Goal: Task Accomplishment & Management: Use online tool/utility

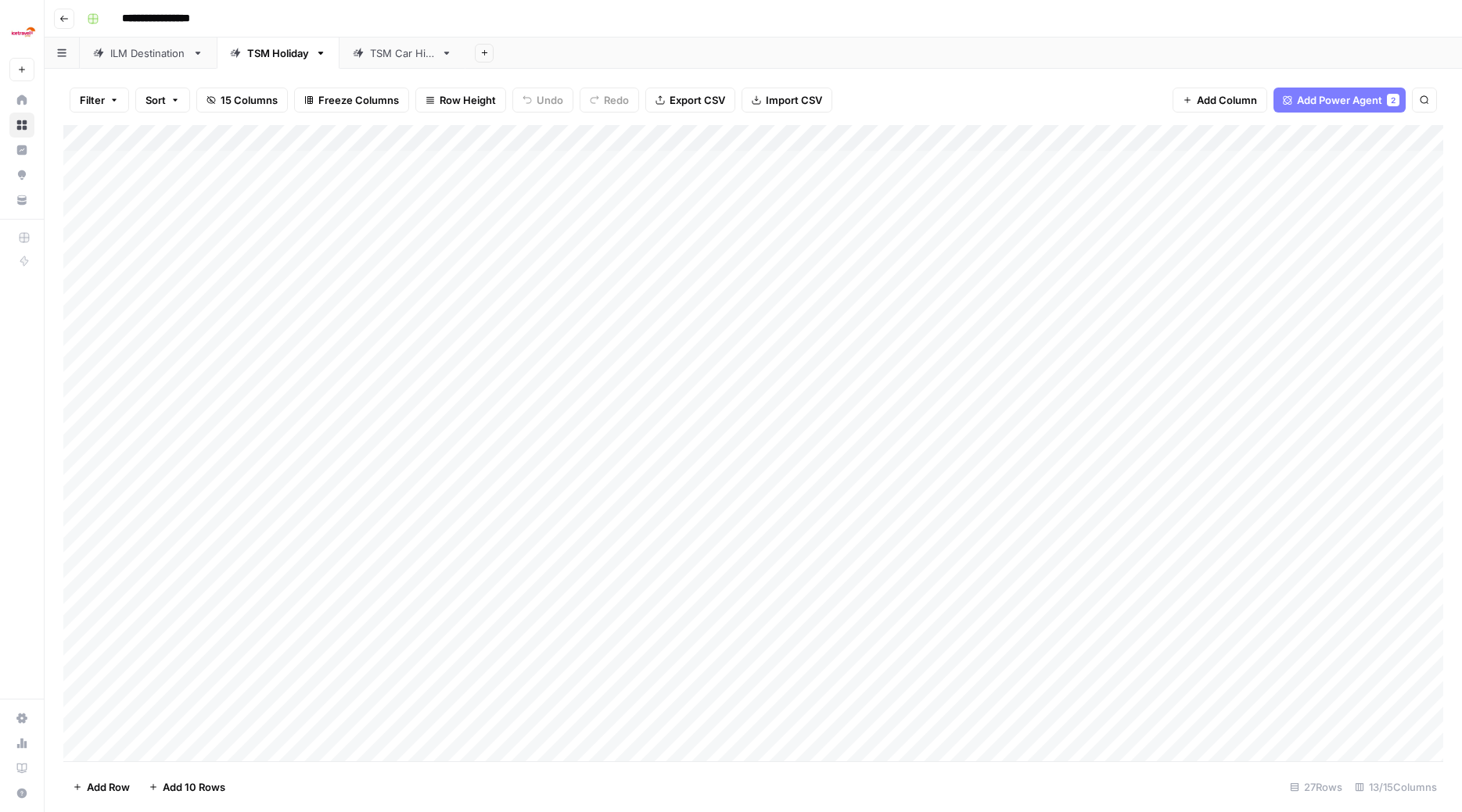
scroll to position [130, 0]
click at [398, 59] on div "TSM Car Hire" at bounding box center [403, 52] width 65 height 15
click at [298, 55] on div "TSM Holiday" at bounding box center [278, 52] width 62 height 15
type input "**********"
click at [293, 57] on div "TSM Holiday" at bounding box center [278, 52] width 62 height 15
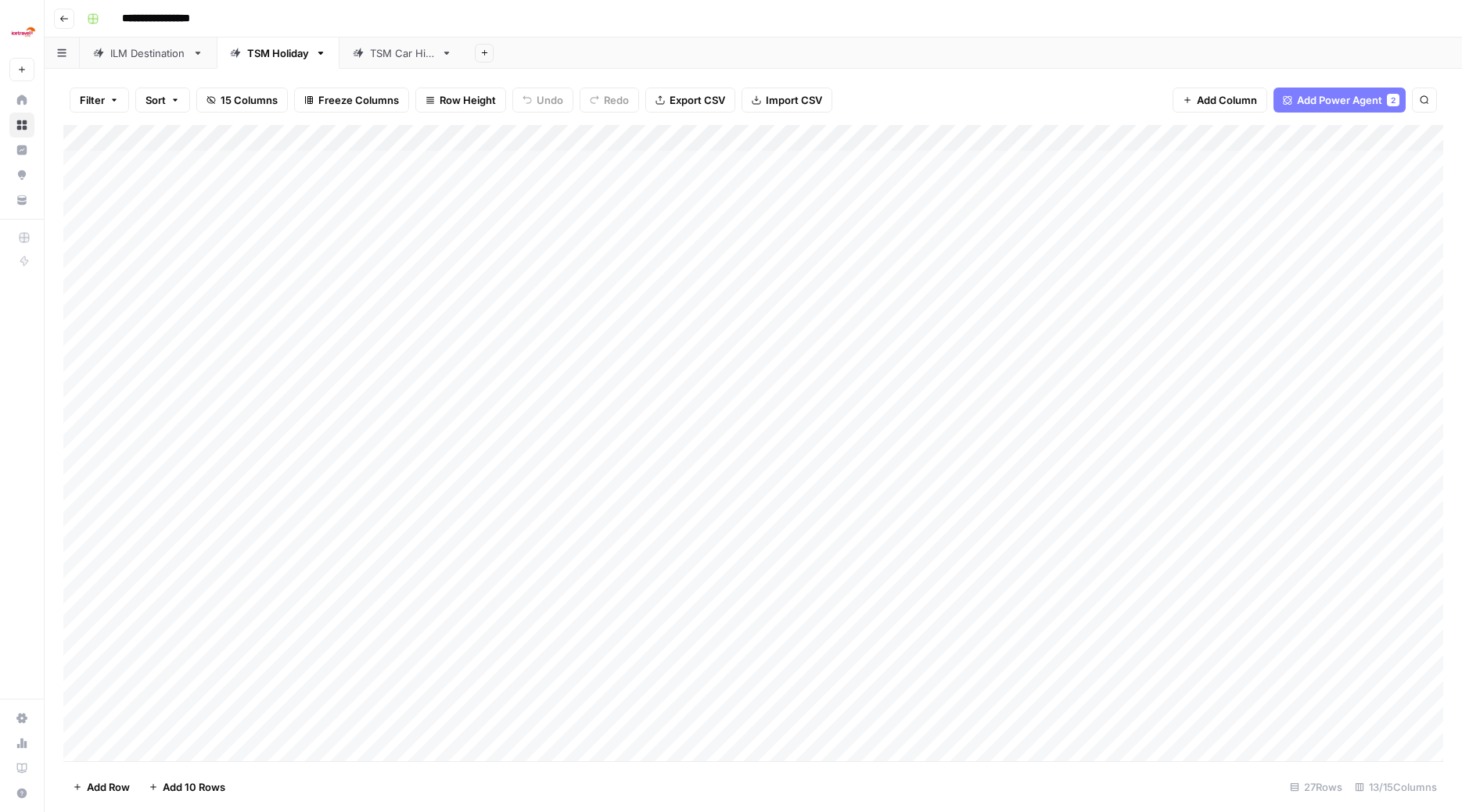
scroll to position [130, 0]
click at [403, 58] on div "TSM Car Hire" at bounding box center [403, 52] width 65 height 15
click at [783, 100] on span "Import CSV" at bounding box center [794, 99] width 56 height 15
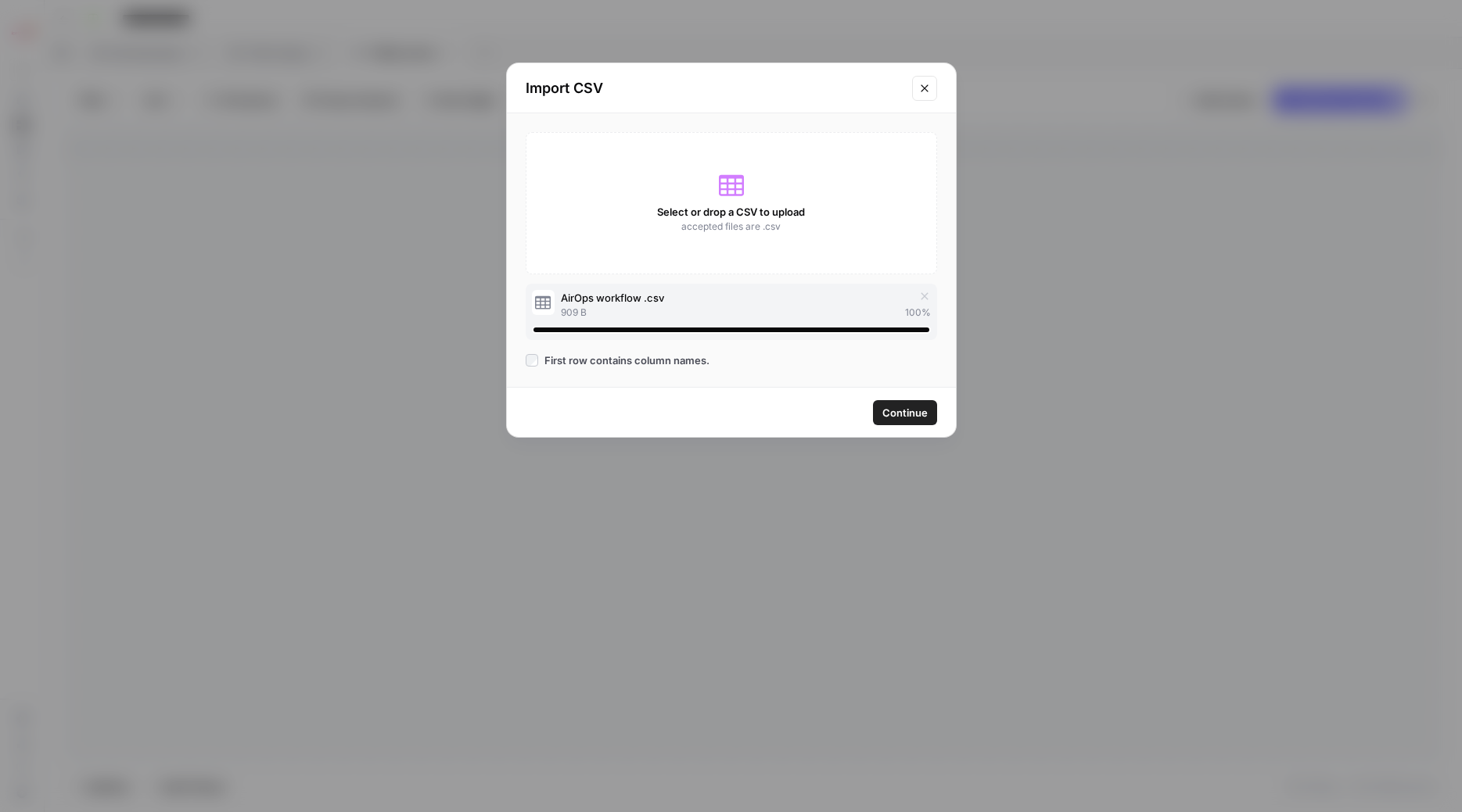
drag, startPoint x: 907, startPoint y: 411, endPoint x: 895, endPoint y: 405, distance: 13.4
click at [897, 408] on span "Continue" at bounding box center [905, 412] width 45 height 15
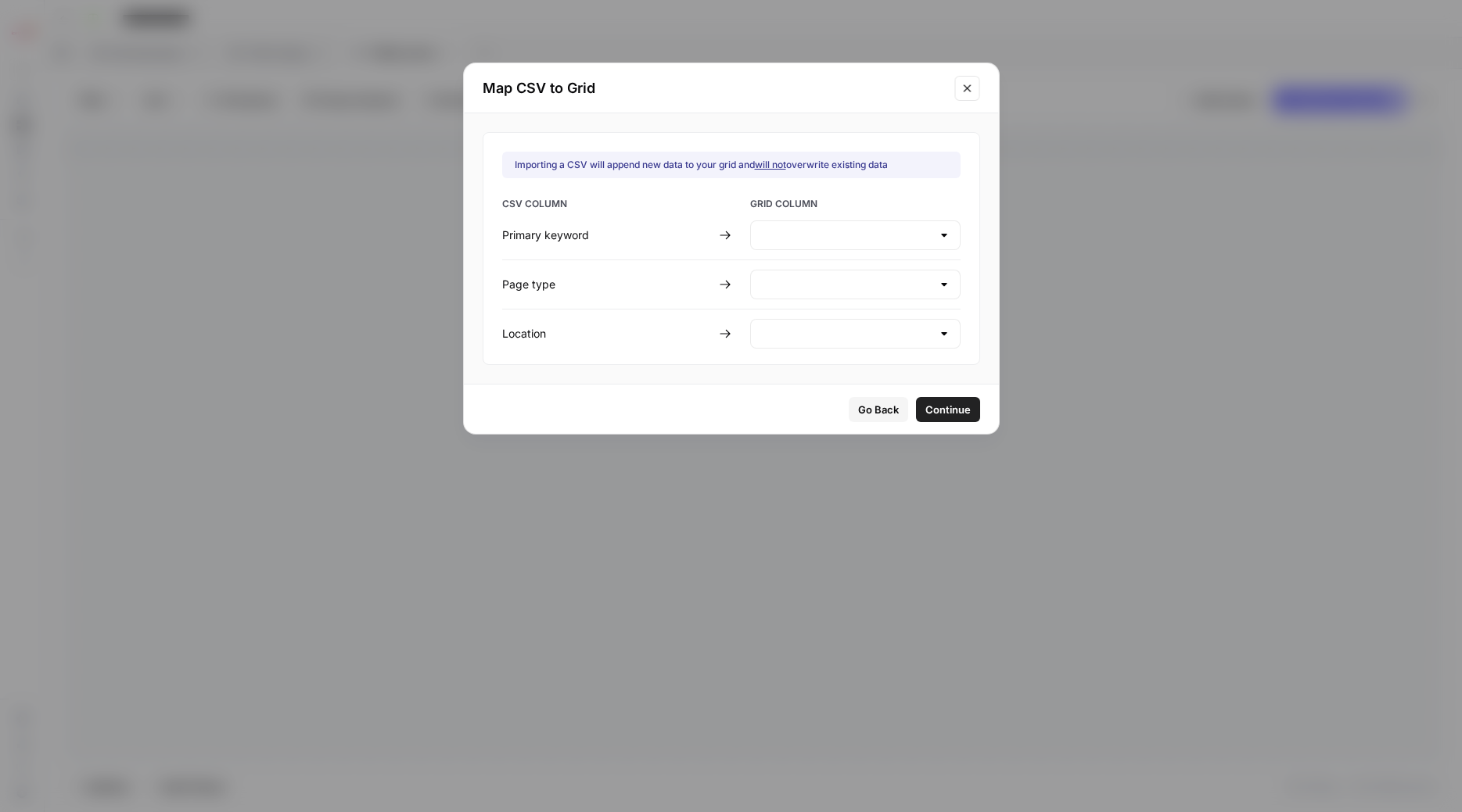
type input "Create new column"
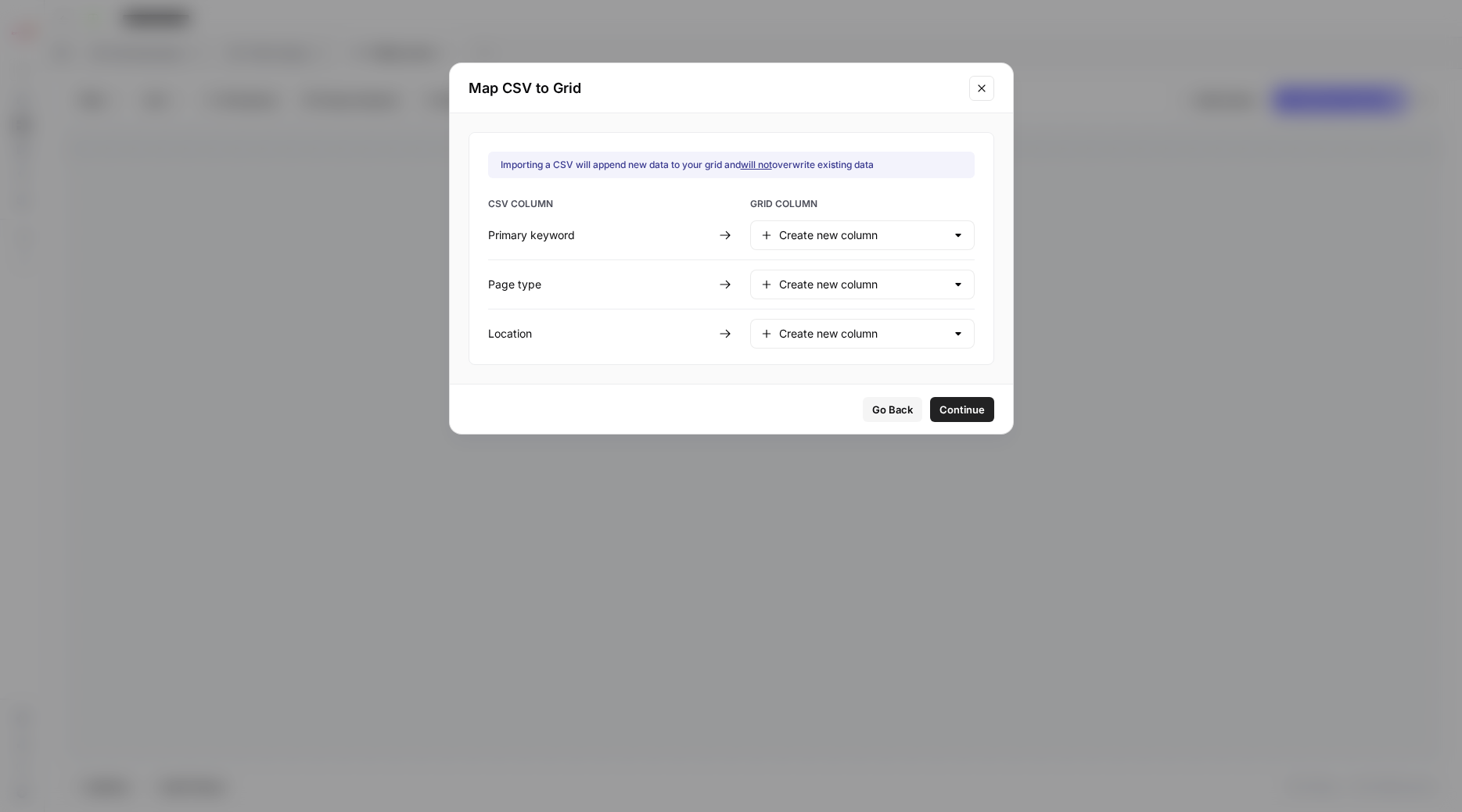
click at [952, 236] on div at bounding box center [958, 235] width 13 height 15
click at [836, 281] on span "Primary Keyword" at bounding box center [859, 274] width 157 height 15
type input "Primary Keyword"
click at [952, 284] on div at bounding box center [958, 284] width 13 height 15
click at [835, 366] on span "Page type" at bounding box center [859, 367] width 157 height 15
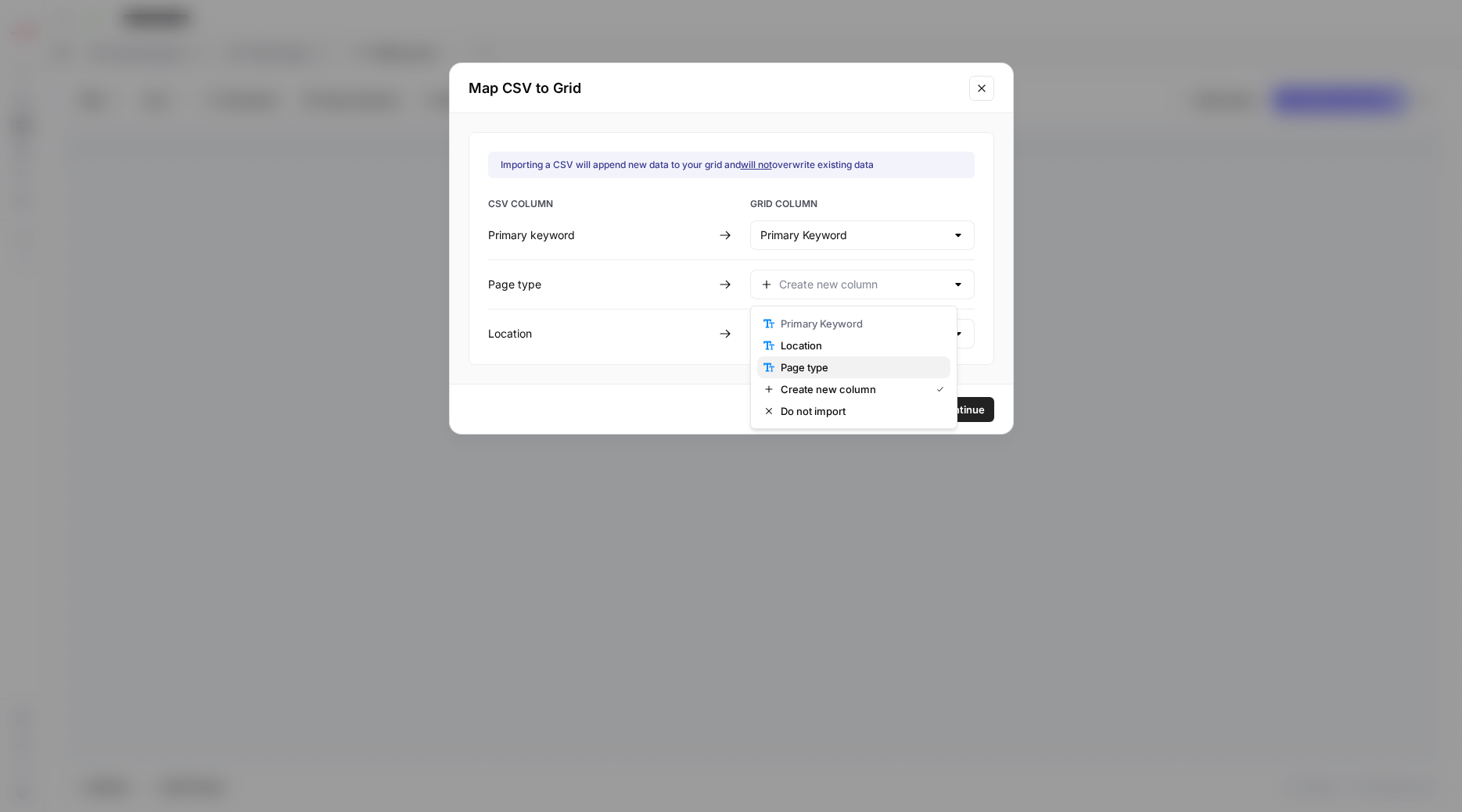
type input "Page type"
click at [935, 335] on div "Create new column" at bounding box center [862, 334] width 224 height 30
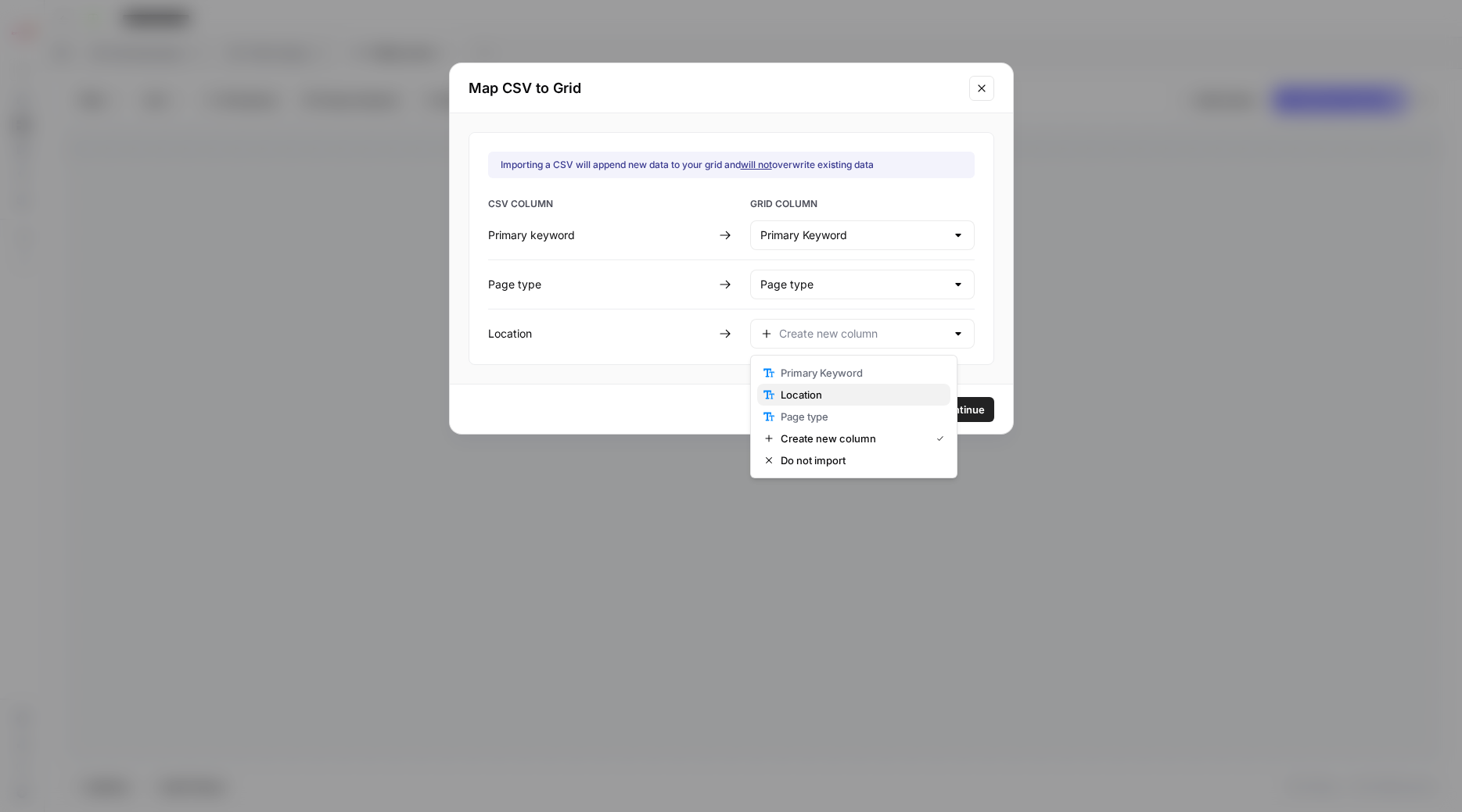
click at [793, 390] on span "Location" at bounding box center [859, 394] width 157 height 15
type input "Location"
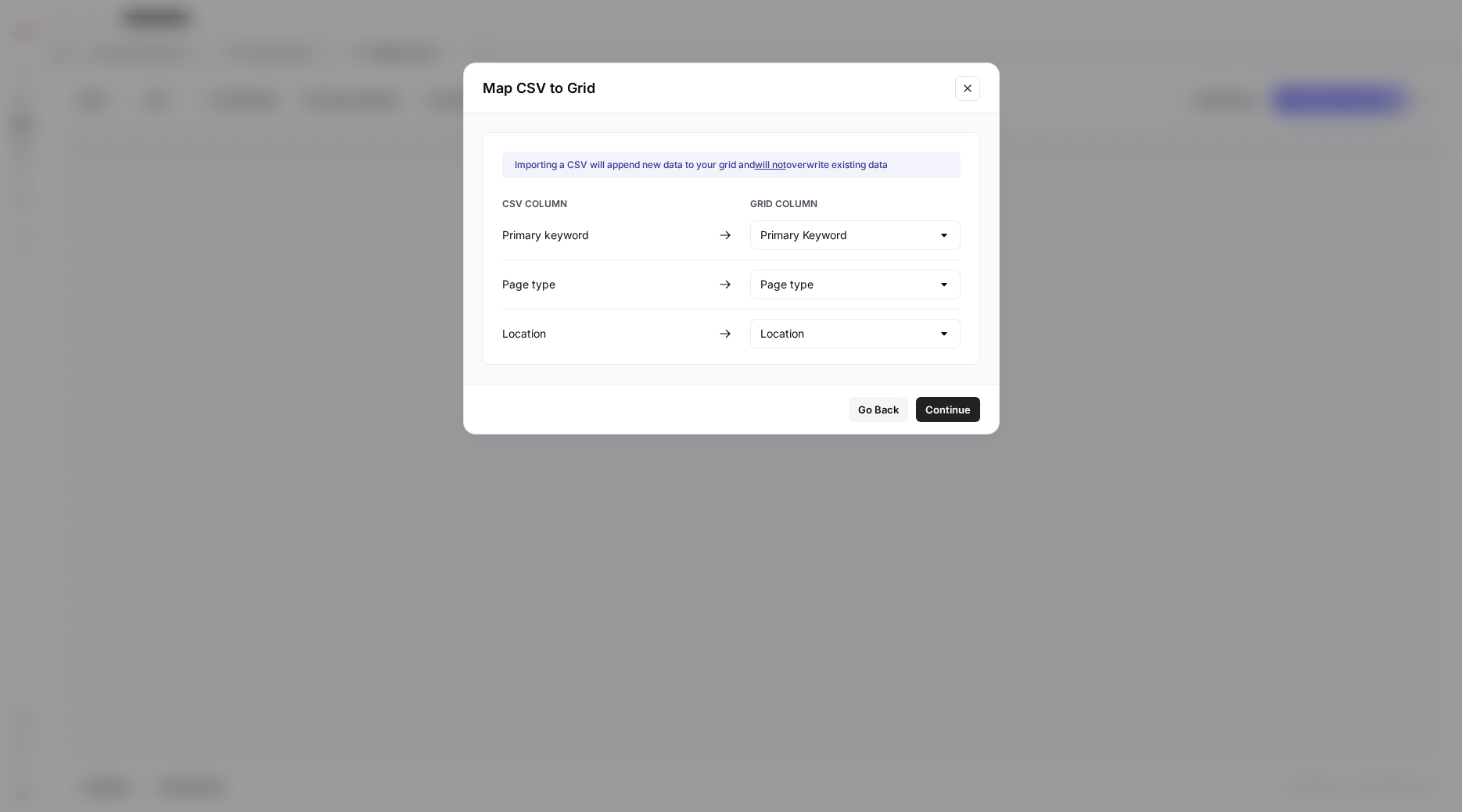
click at [926, 410] on span "Continue" at bounding box center [948, 409] width 45 height 15
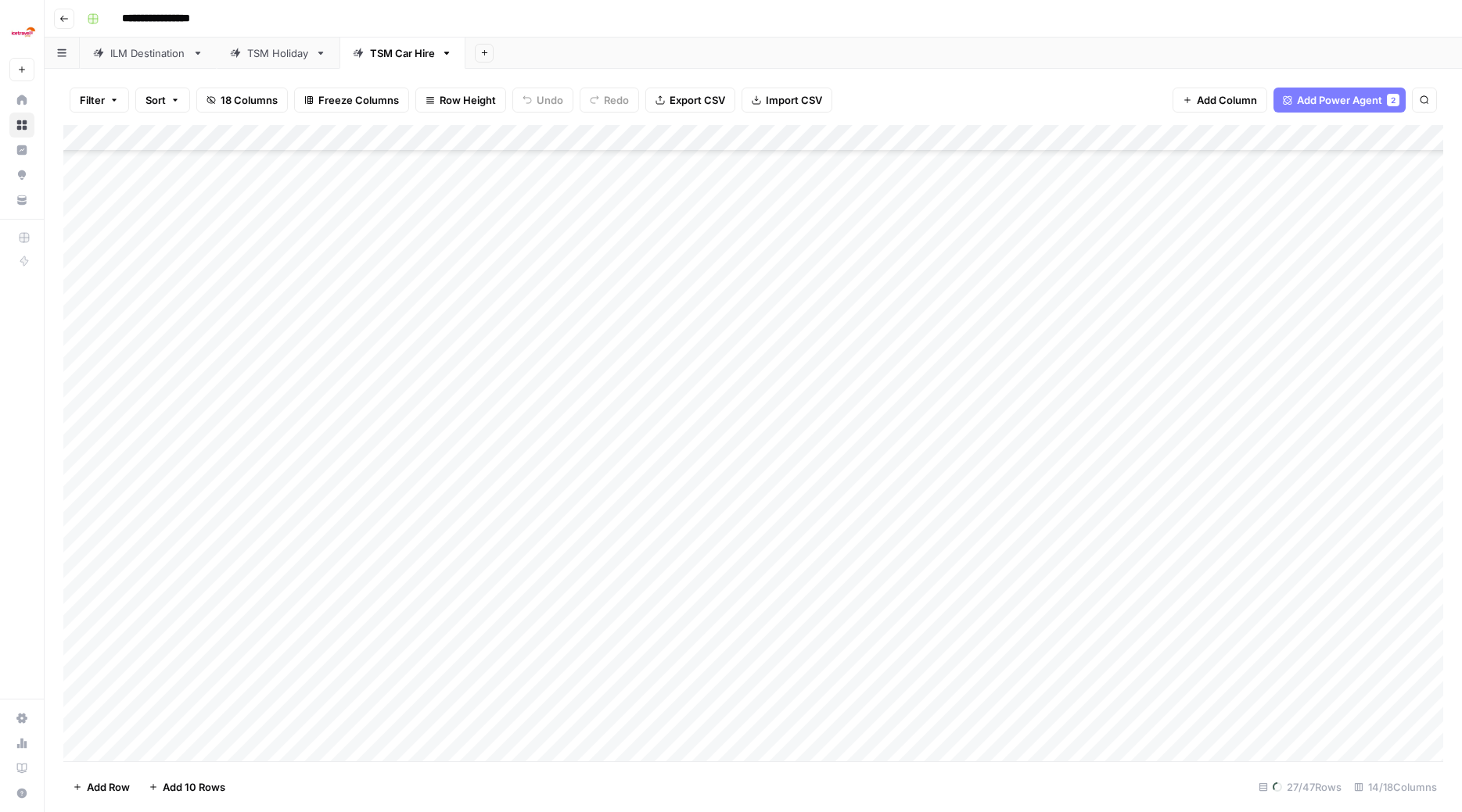
scroll to position [662, 0]
click at [353, 221] on div "Add Column" at bounding box center [753, 444] width 1380 height 639
click at [327, 306] on div "Add Column" at bounding box center [753, 444] width 1380 height 639
click at [355, 228] on div "Add Column" at bounding box center [753, 444] width 1380 height 639
click at [641, 379] on div "Add Column" at bounding box center [753, 444] width 1380 height 639
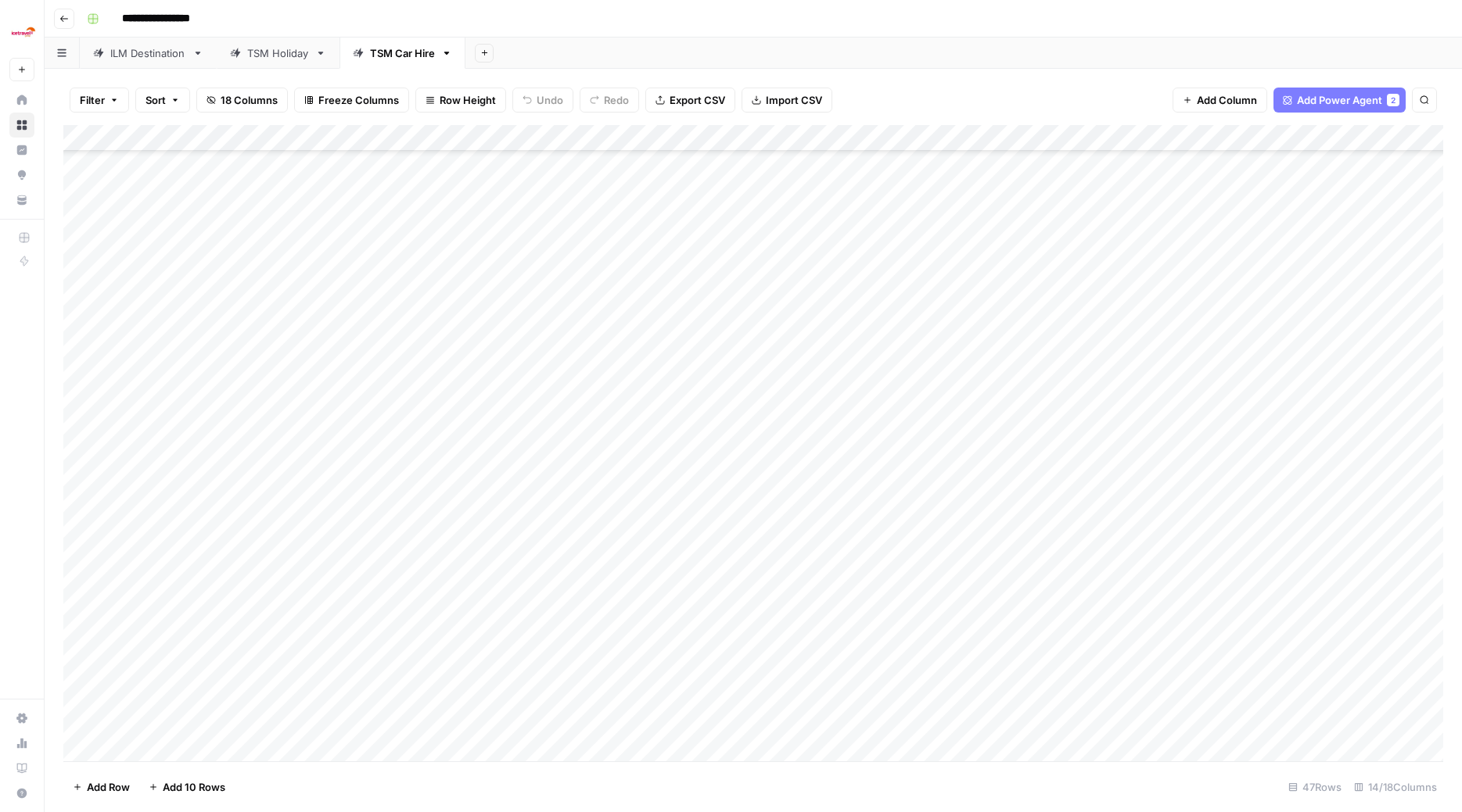
click at [342, 218] on div "Add Column" at bounding box center [753, 444] width 1380 height 639
click at [344, 218] on div "Add Column" at bounding box center [753, 444] width 1380 height 639
click at [336, 281] on button "Car Hire Tier 1" at bounding box center [323, 278] width 80 height 19
click at [349, 247] on div "Add Column" at bounding box center [753, 444] width 1380 height 639
click at [648, 341] on div "Add Column" at bounding box center [753, 444] width 1380 height 639
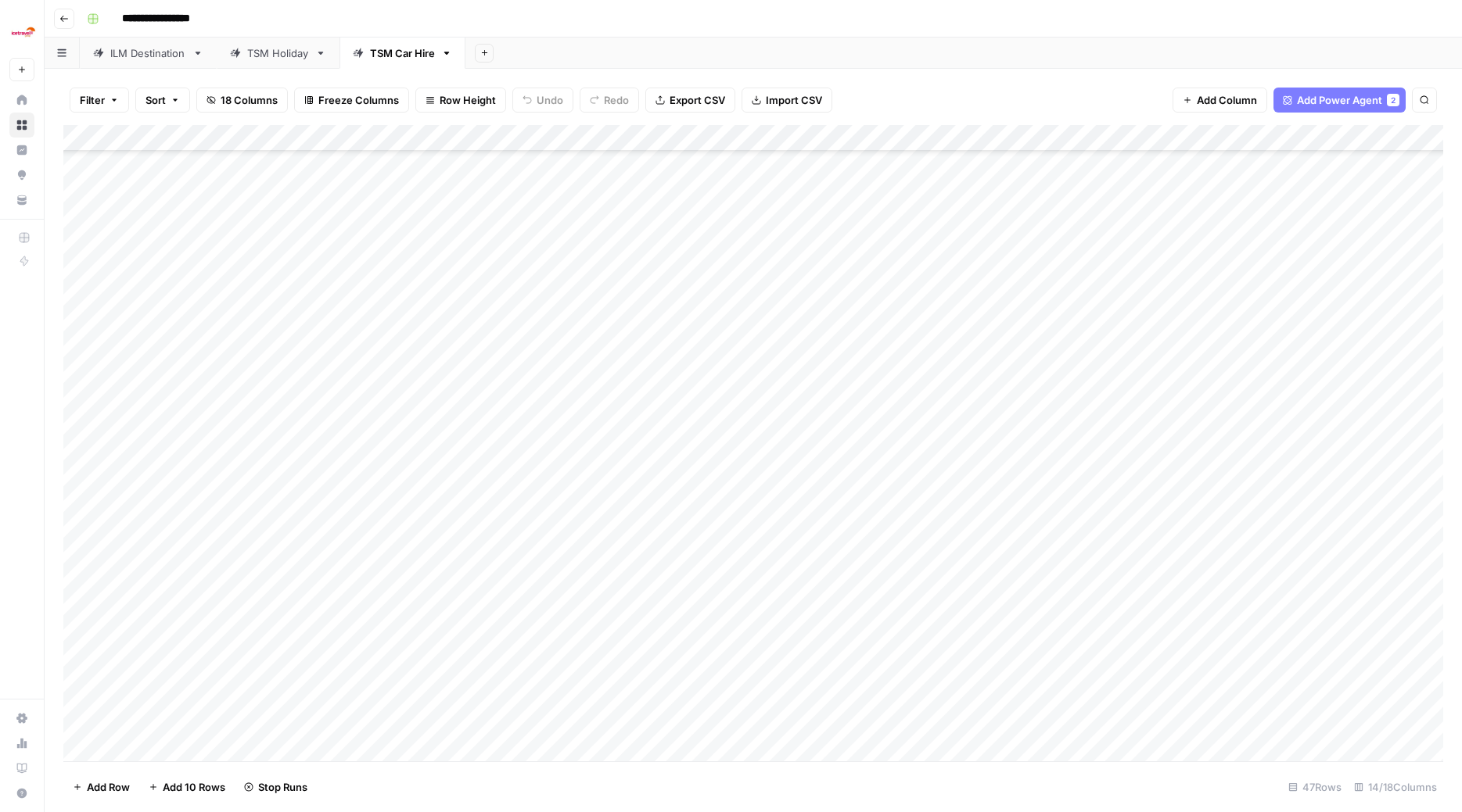
click at [266, 240] on div "Add Column" at bounding box center [753, 444] width 1380 height 639
click at [508, 245] on div "Add Column" at bounding box center [753, 444] width 1380 height 639
click at [367, 237] on div "Add Column" at bounding box center [753, 444] width 1380 height 639
click at [365, 241] on div "Add Column" at bounding box center [753, 444] width 1380 height 639
type input "A"
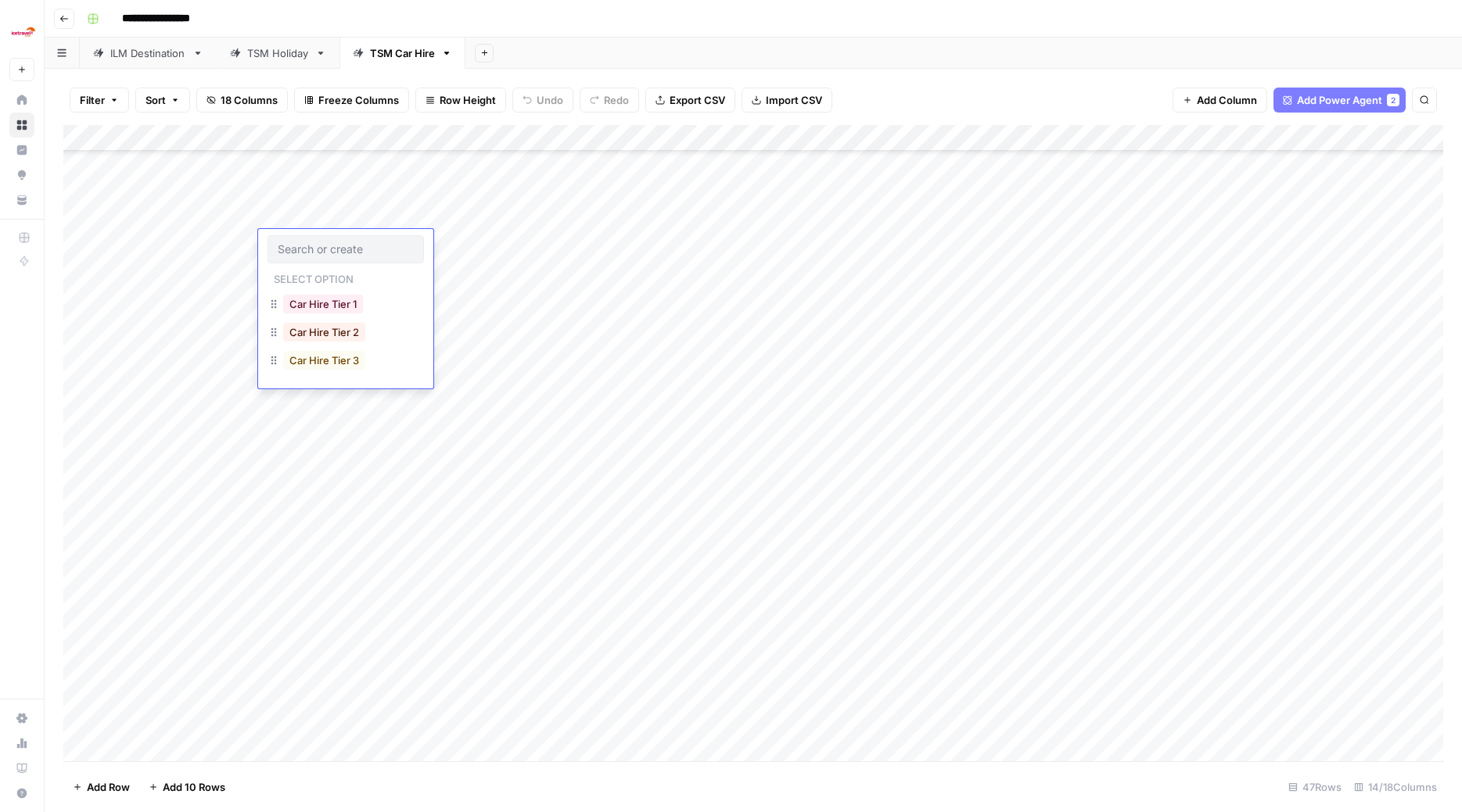
click at [595, 222] on div "Add Column" at bounding box center [753, 444] width 1380 height 639
click at [352, 231] on div "Add Column" at bounding box center [753, 444] width 1380 height 639
click at [394, 246] on div "Add Column" at bounding box center [753, 444] width 1380 height 639
click at [362, 310] on button "Car Hire Tier 1" at bounding box center [323, 304] width 80 height 19
click at [372, 275] on div "Add Column" at bounding box center [753, 444] width 1380 height 639
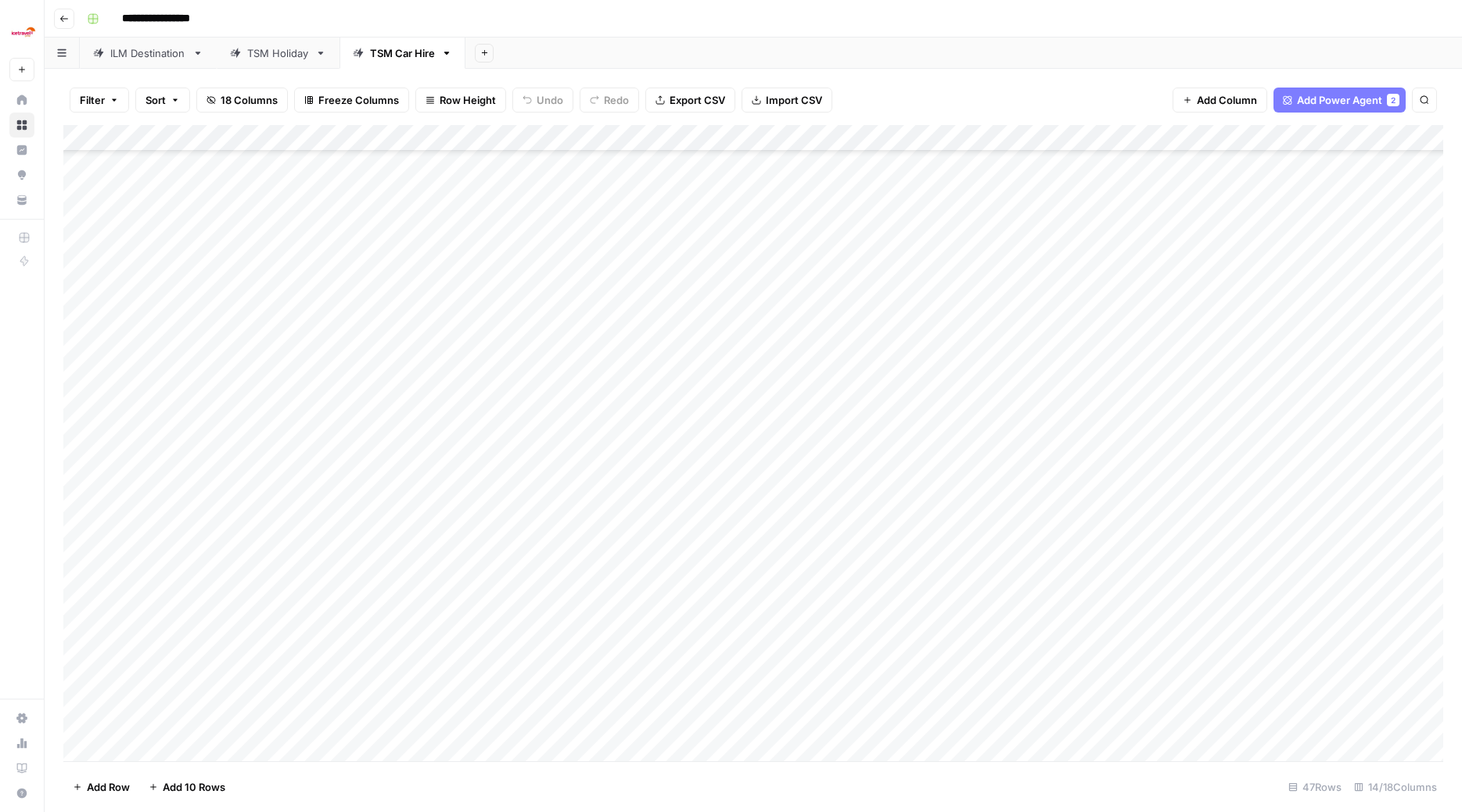
click at [376, 275] on div "Add Column" at bounding box center [753, 444] width 1380 height 639
click at [344, 326] on button "Car Hire Tier 1" at bounding box center [323, 330] width 80 height 19
click at [356, 292] on div "Add Column" at bounding box center [753, 444] width 1380 height 639
click at [355, 304] on div "Add Column" at bounding box center [753, 444] width 1380 height 639
click at [340, 354] on button "Car Hire Tier 1" at bounding box center [323, 357] width 80 height 19
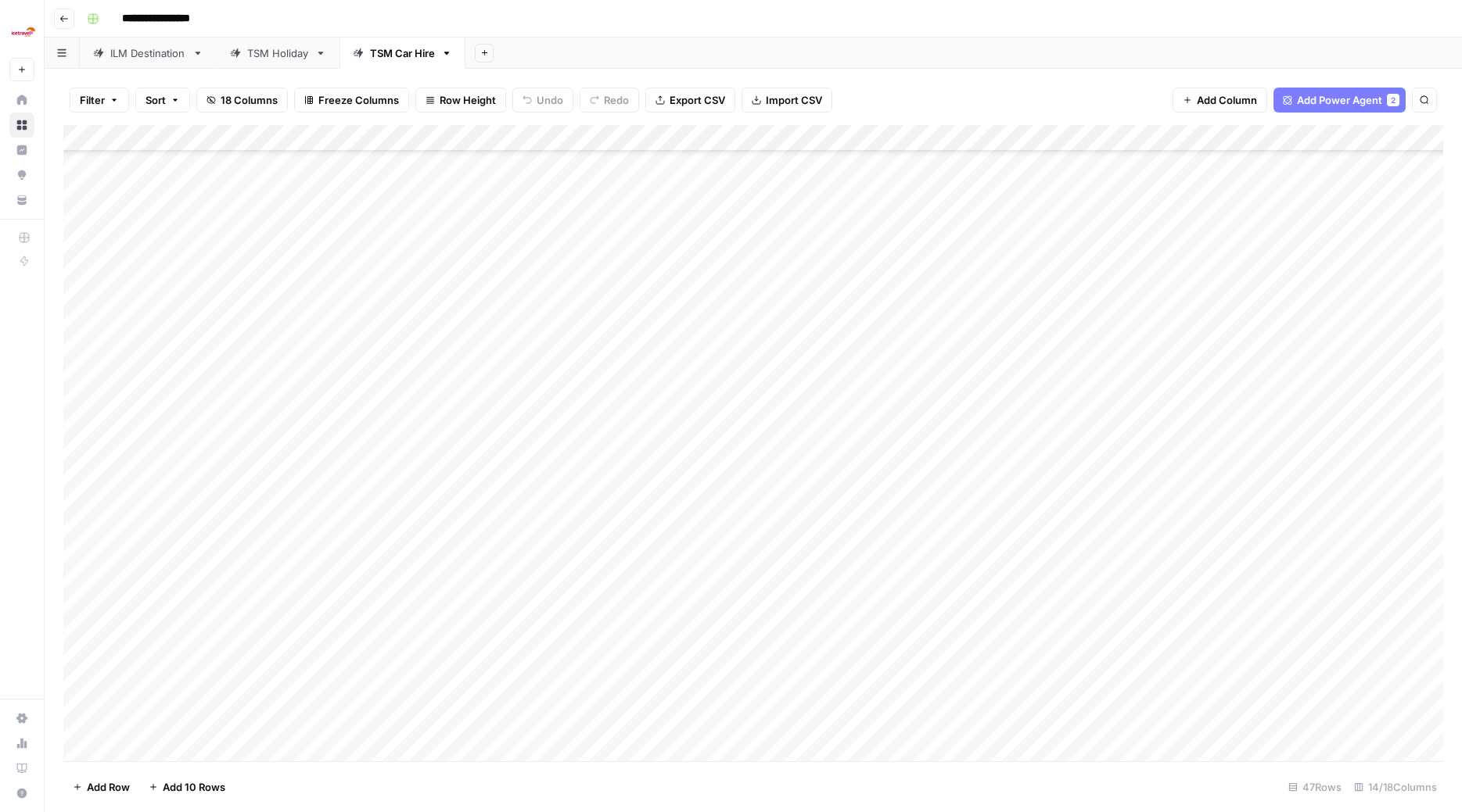
click at [350, 326] on div "Add Column" at bounding box center [753, 444] width 1380 height 639
click at [348, 326] on div "Add Column" at bounding box center [753, 444] width 1380 height 639
click at [329, 394] on div "Car Hire Tier 1" at bounding box center [323, 383] width 86 height 22
click at [324, 385] on button "Car Hire Tier 1" at bounding box center [323, 383] width 80 height 19
click at [356, 357] on div "Add Column" at bounding box center [753, 444] width 1380 height 639
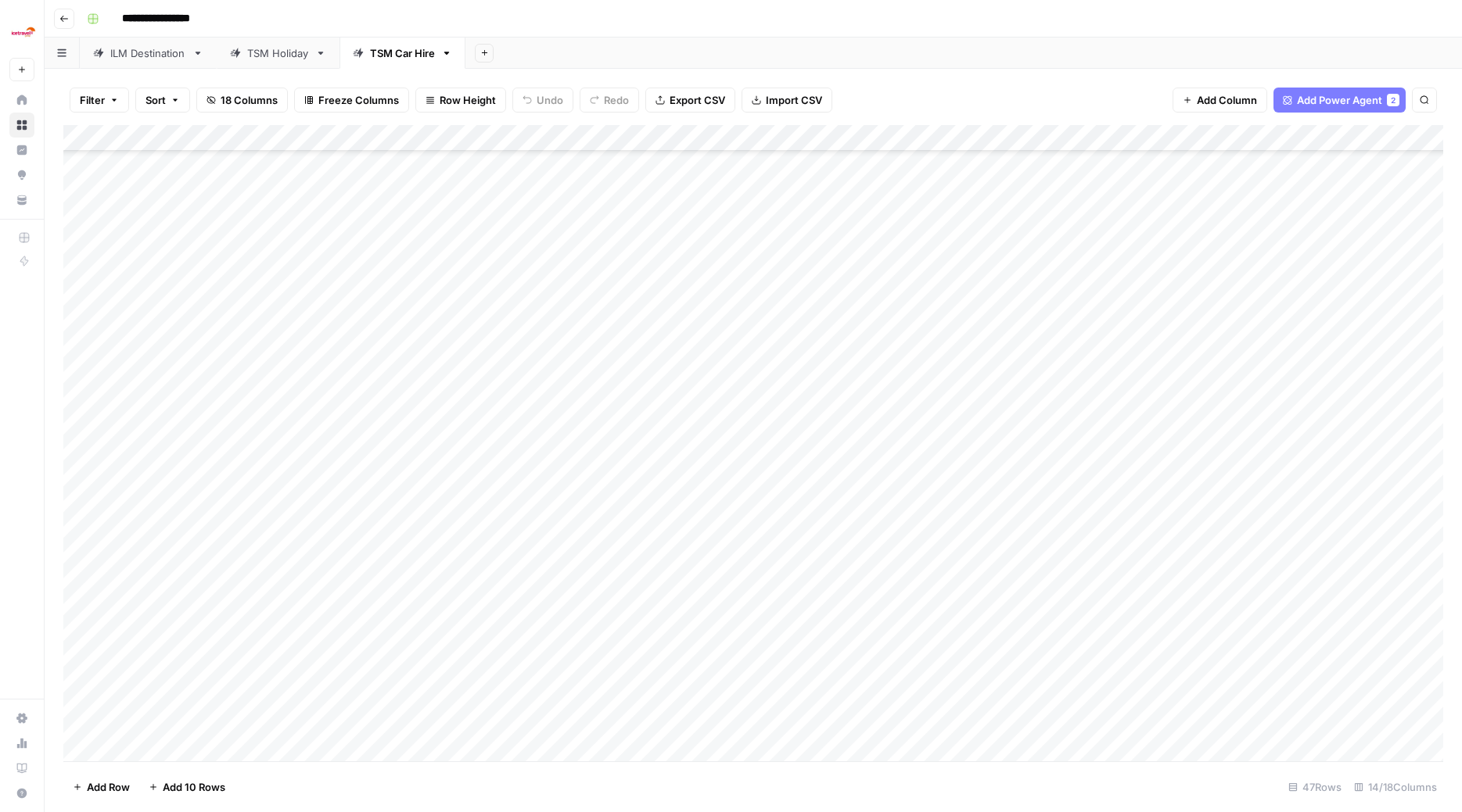
click at [356, 355] on div "Add Column" at bounding box center [753, 444] width 1380 height 639
click at [343, 413] on button "Car Hire Tier 1" at bounding box center [323, 411] width 80 height 19
click at [355, 378] on div "Add Column" at bounding box center [753, 444] width 1380 height 639
click at [354, 376] on div "Add Column" at bounding box center [753, 444] width 1380 height 639
click at [357, 440] on button "Car Hire Tier 1" at bounding box center [323, 437] width 80 height 19
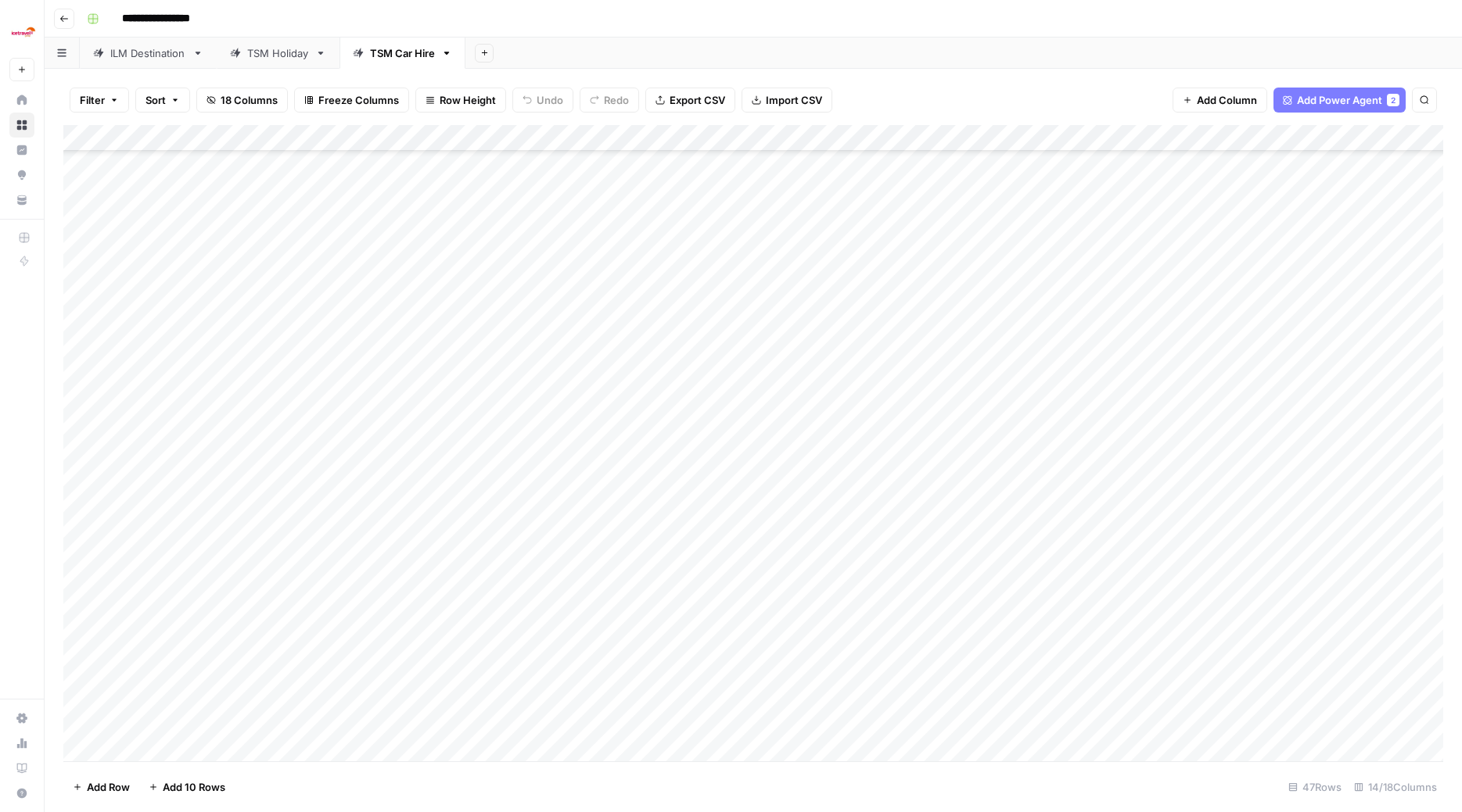
click at [355, 402] on div "Add Column" at bounding box center [753, 444] width 1380 height 639
click at [353, 402] on div "Add Column" at bounding box center [753, 444] width 1380 height 639
click at [347, 460] on button "Car Hire Tier 1" at bounding box center [323, 463] width 80 height 19
click at [359, 434] on div "Add Column" at bounding box center [753, 444] width 1380 height 639
click at [358, 433] on div "Add Column" at bounding box center [753, 444] width 1380 height 639
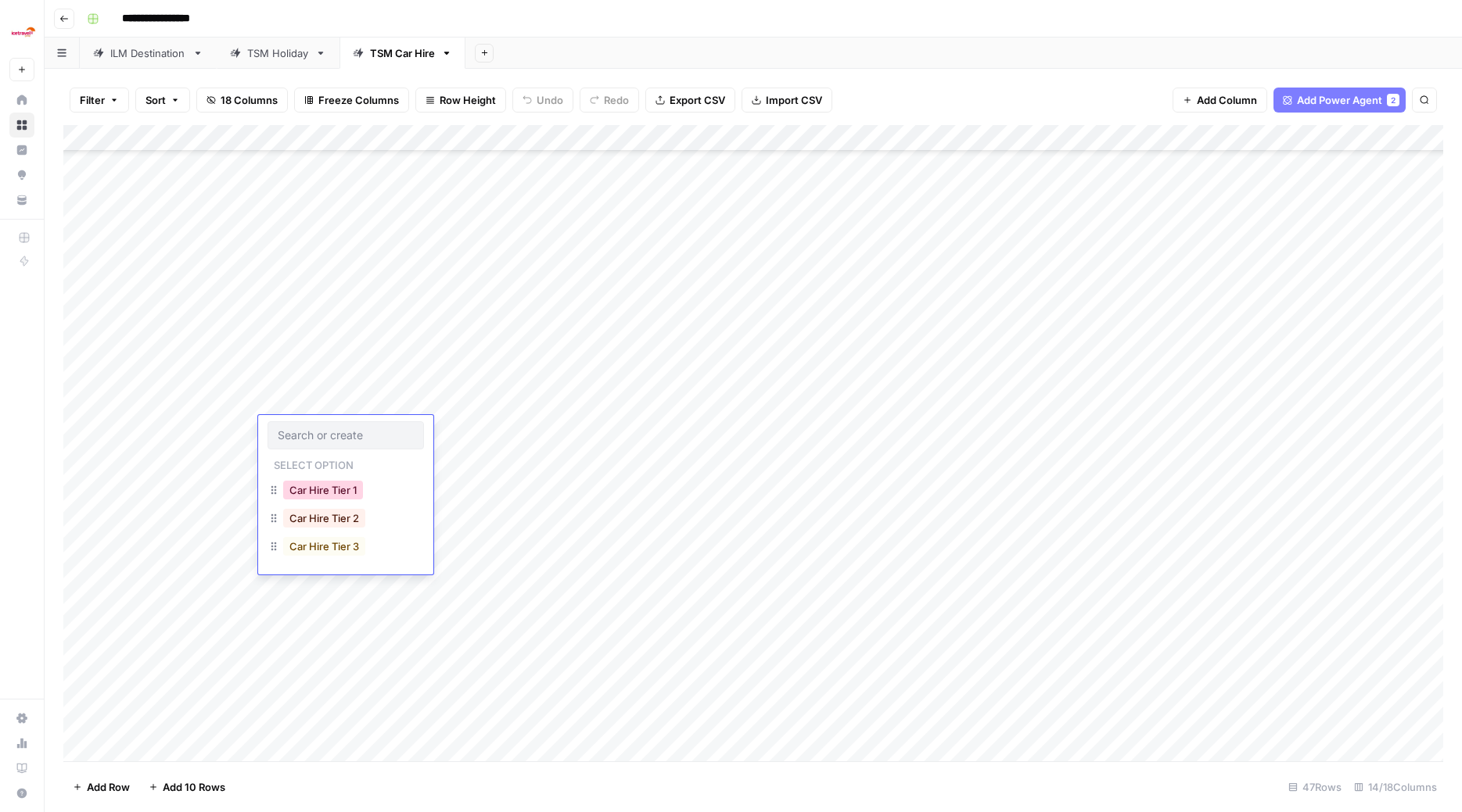
click at [350, 489] on button "Car Hire Tier 1" at bounding box center [323, 490] width 80 height 19
click at [353, 463] on div "Add Column" at bounding box center [753, 444] width 1380 height 639
click at [353, 460] on div "Add Column" at bounding box center [753, 444] width 1380 height 639
click at [349, 524] on button "Car Hire Tier 1" at bounding box center [323, 516] width 80 height 19
click at [352, 477] on div "Add Column" at bounding box center [753, 444] width 1380 height 639
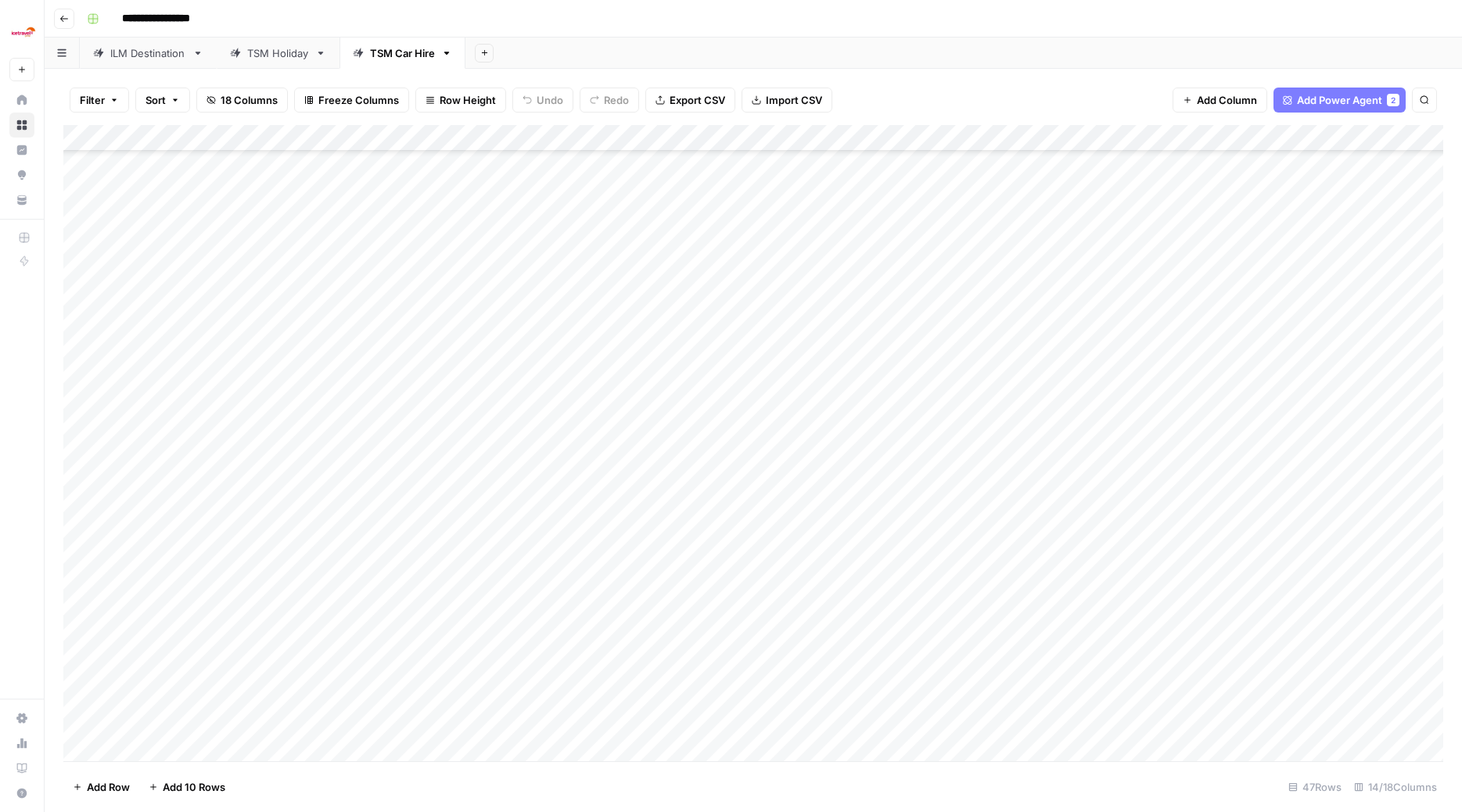
click at [350, 477] on div "Add Column" at bounding box center [753, 444] width 1380 height 639
click at [344, 573] on button "Car Hire Tier 2" at bounding box center [324, 571] width 82 height 19
click at [357, 504] on div "Add Column" at bounding box center [753, 444] width 1380 height 639
click at [356, 506] on div "Add Column" at bounding box center [753, 444] width 1380 height 639
click at [351, 599] on button "Car Hire Tier 2" at bounding box center [324, 598] width 82 height 19
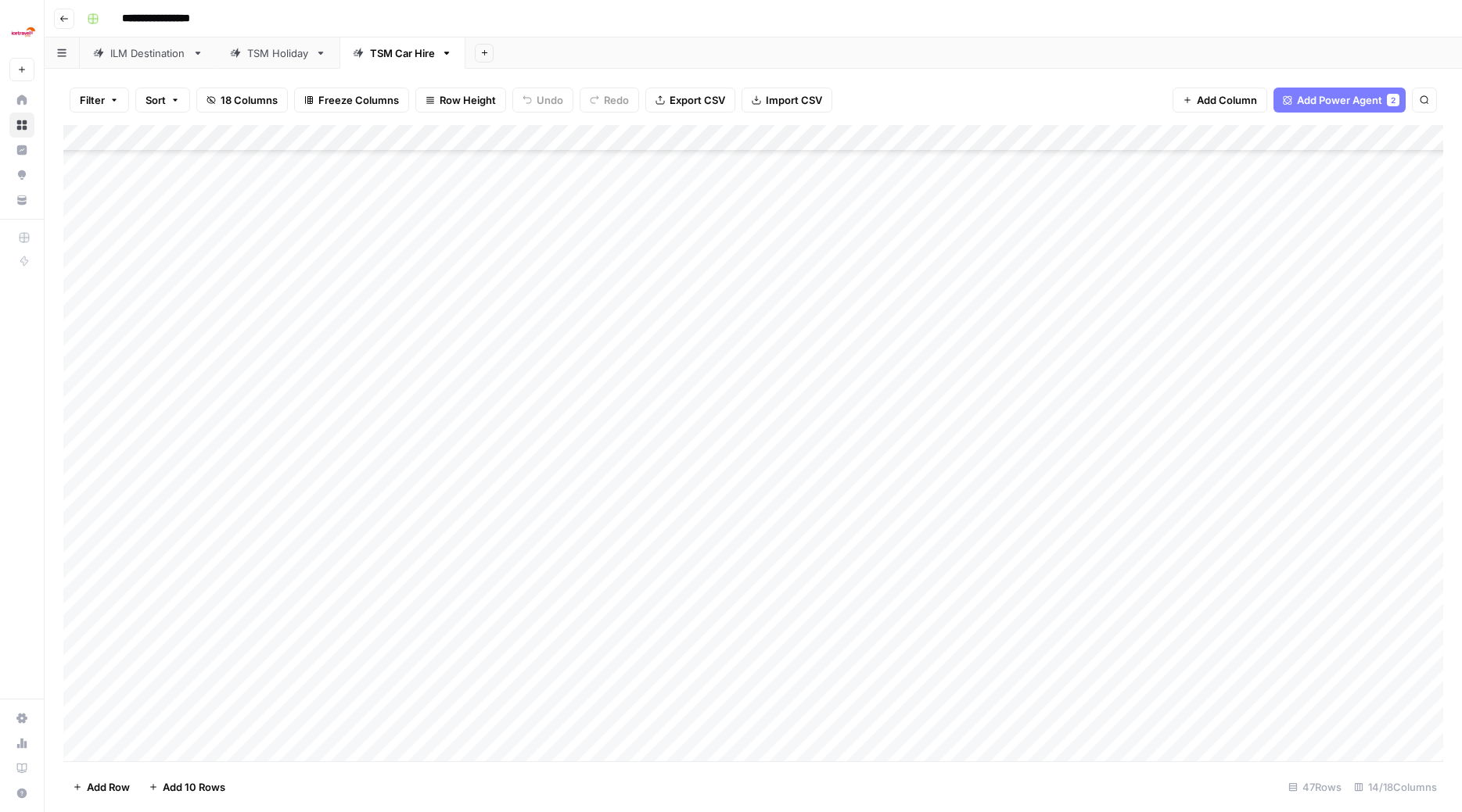
click at [355, 527] on div "Add Column" at bounding box center [753, 444] width 1380 height 639
click at [353, 531] on div "Add Column" at bounding box center [753, 444] width 1380 height 639
click at [347, 626] on button "Car Hire Tier 2" at bounding box center [324, 625] width 82 height 19
click at [350, 565] on div "Add Column" at bounding box center [753, 444] width 1380 height 639
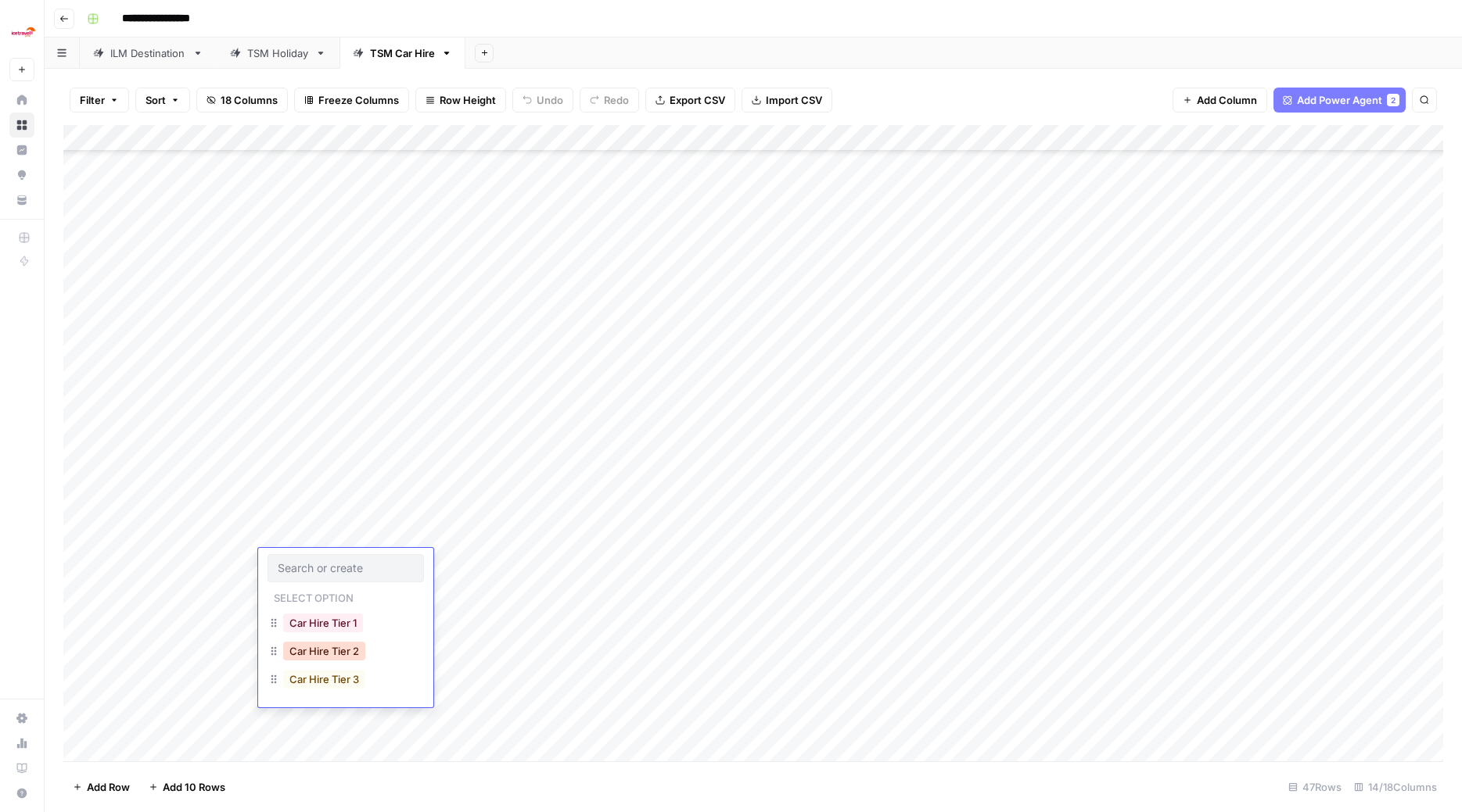
click at [353, 649] on button "Car Hire Tier 2" at bounding box center [324, 651] width 82 height 19
click at [350, 592] on div "Add Column" at bounding box center [753, 444] width 1380 height 639
click at [345, 674] on button "Car Hire Tier 2" at bounding box center [324, 677] width 82 height 19
click at [335, 612] on div "Add Column" at bounding box center [753, 444] width 1380 height 639
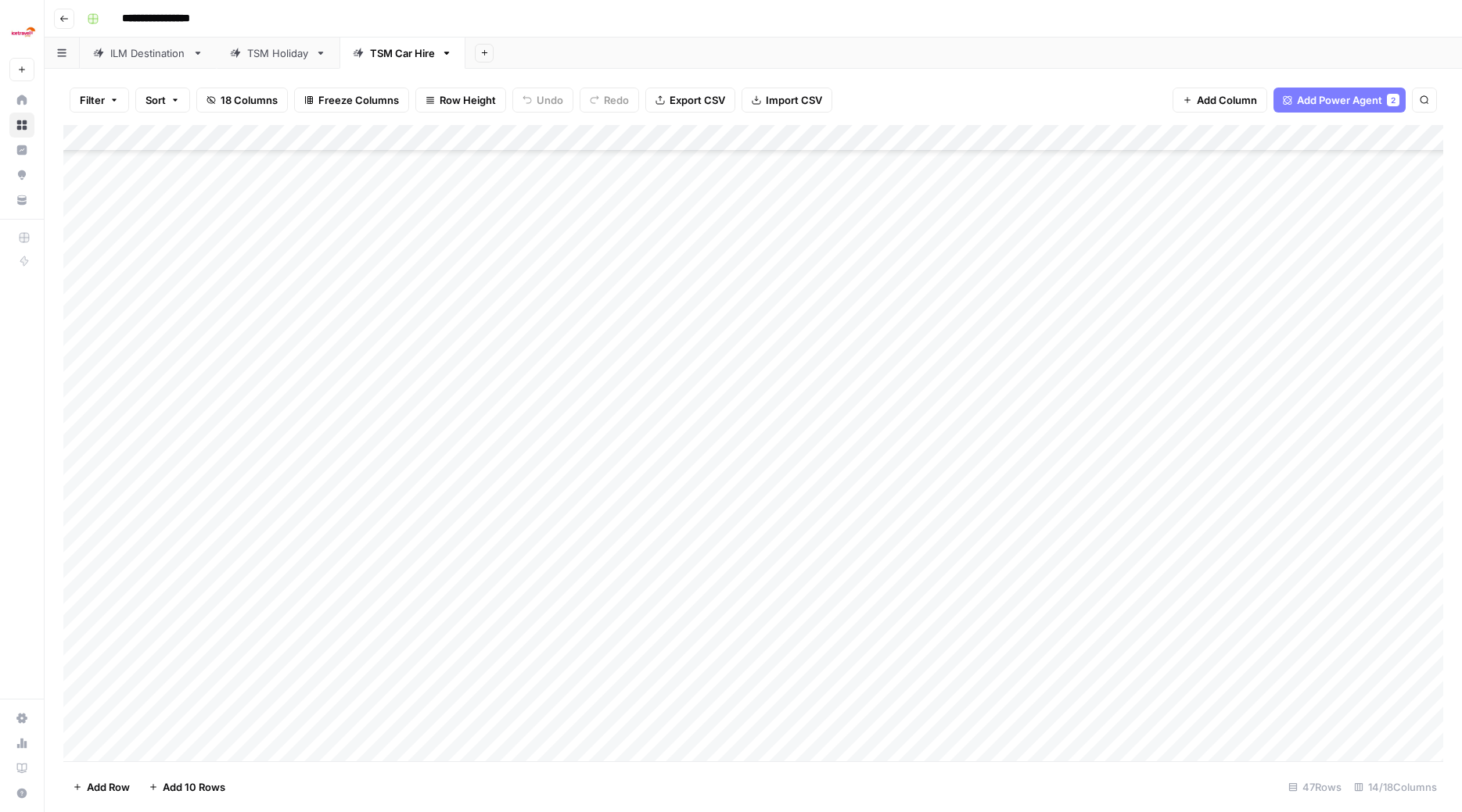
click at [336, 610] on div "Add Column" at bounding box center [753, 444] width 1380 height 639
click at [338, 737] on button "Car Hire Tier 3" at bounding box center [324, 732] width 82 height 19
click at [343, 653] on div "Add Column" at bounding box center [753, 444] width 1380 height 639
click at [342, 650] on div "Add Column" at bounding box center [753, 444] width 1380 height 639
click at [332, 766] on button "Car Hire Tier 3" at bounding box center [324, 759] width 82 height 19
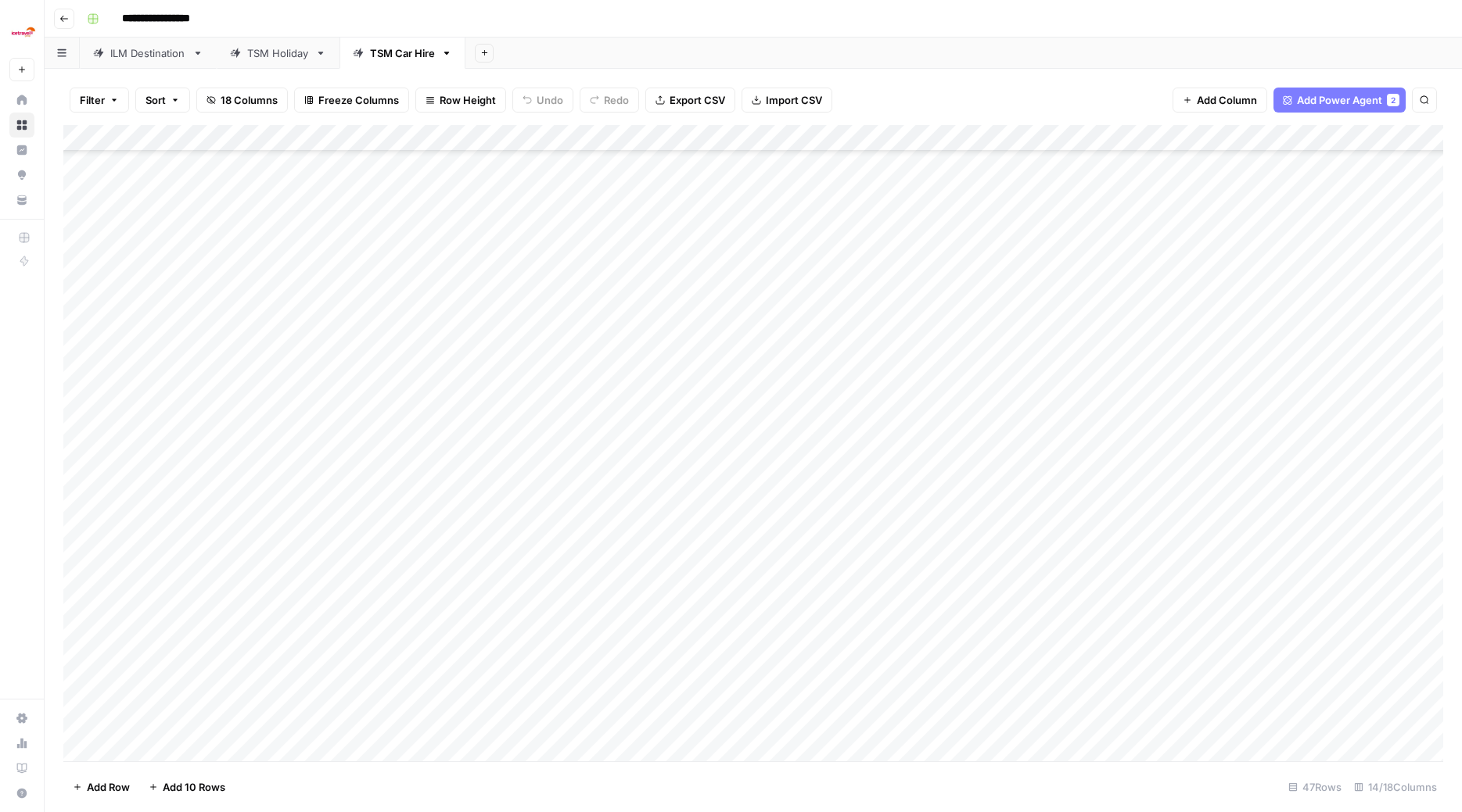
click at [334, 666] on div "Add Column" at bounding box center [753, 444] width 1380 height 639
click at [333, 668] on div "Add Column" at bounding box center [753, 444] width 1380 height 639
click at [338, 794] on button "Car Hire Tier 3" at bounding box center [324, 786] width 82 height 19
click at [341, 689] on div "Add Column" at bounding box center [753, 444] width 1380 height 639
click at [339, 692] on div "Add Column" at bounding box center [753, 444] width 1380 height 639
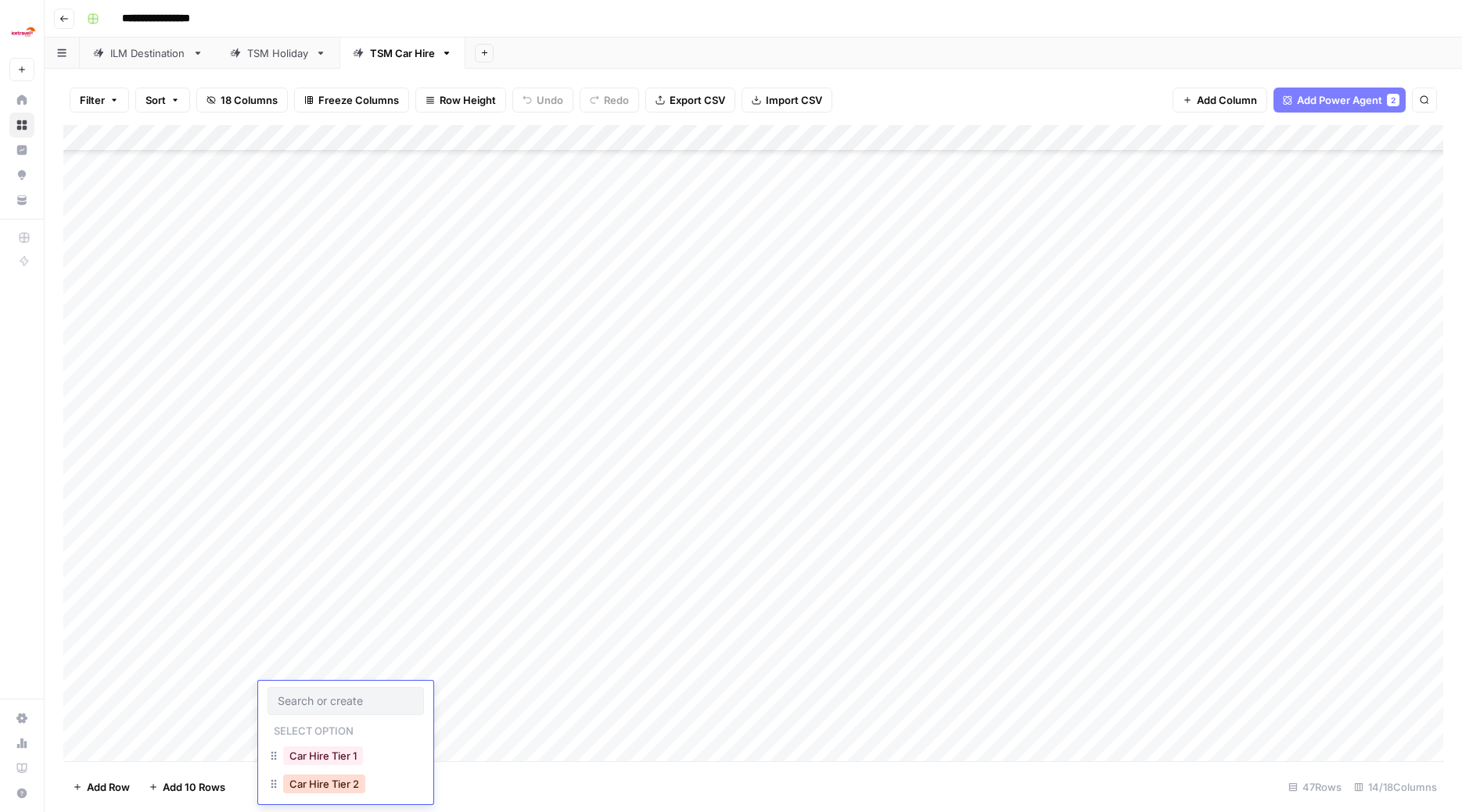
scroll to position [36, 0]
click at [334, 772] on button "Car Hire Tier 3" at bounding box center [324, 776] width 82 height 19
click at [336, 717] on div "Add Column" at bounding box center [753, 444] width 1380 height 639
click at [337, 717] on div "Add Column" at bounding box center [753, 444] width 1380 height 639
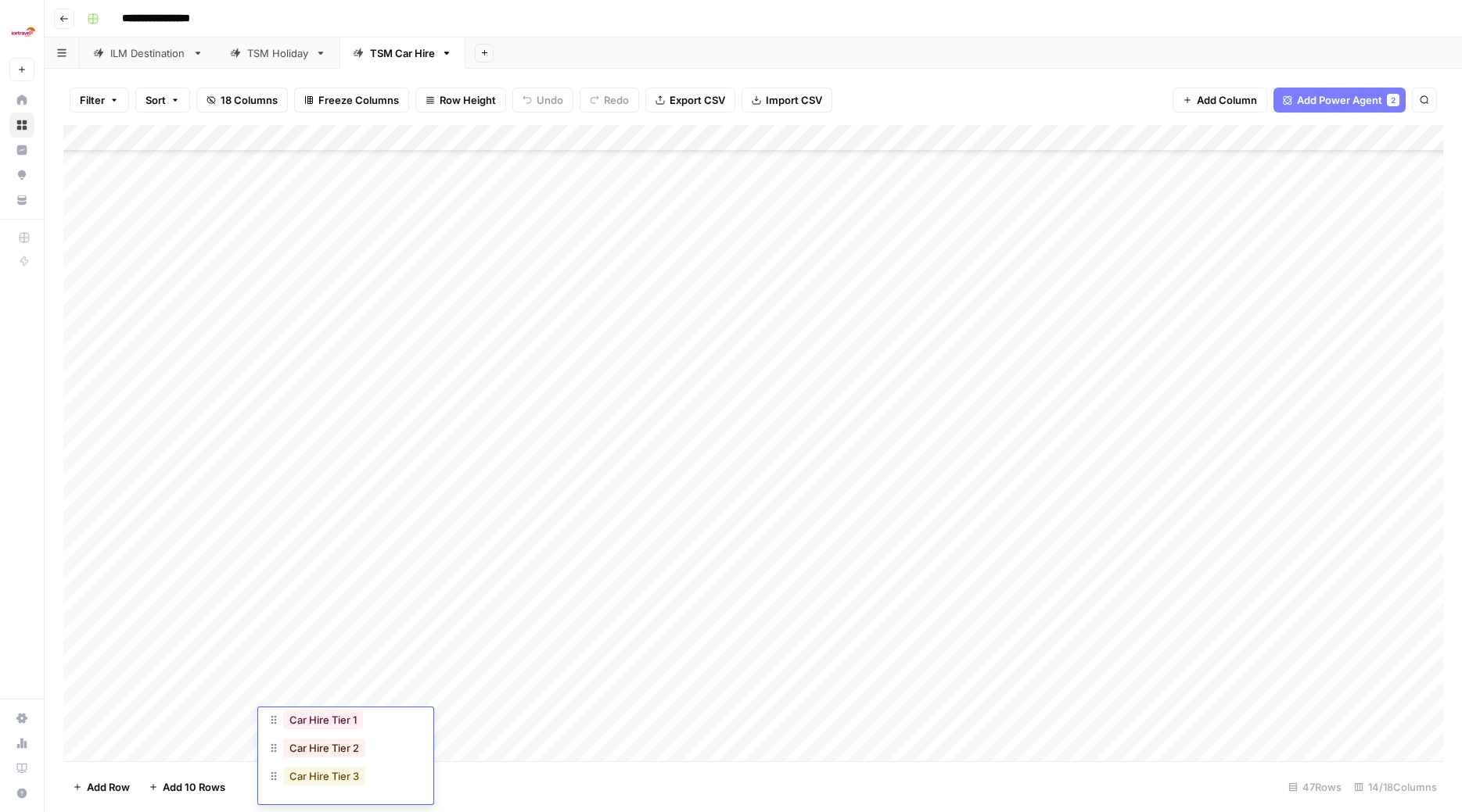
click at [338, 779] on button "Car Hire Tier 3" at bounding box center [324, 776] width 82 height 19
click at [102, 212] on div "Add Column" at bounding box center [753, 444] width 1380 height 639
click at [101, 242] on div "Add Column" at bounding box center [753, 444] width 1380 height 639
click at [105, 269] on div "Add Column" at bounding box center [753, 444] width 1380 height 639
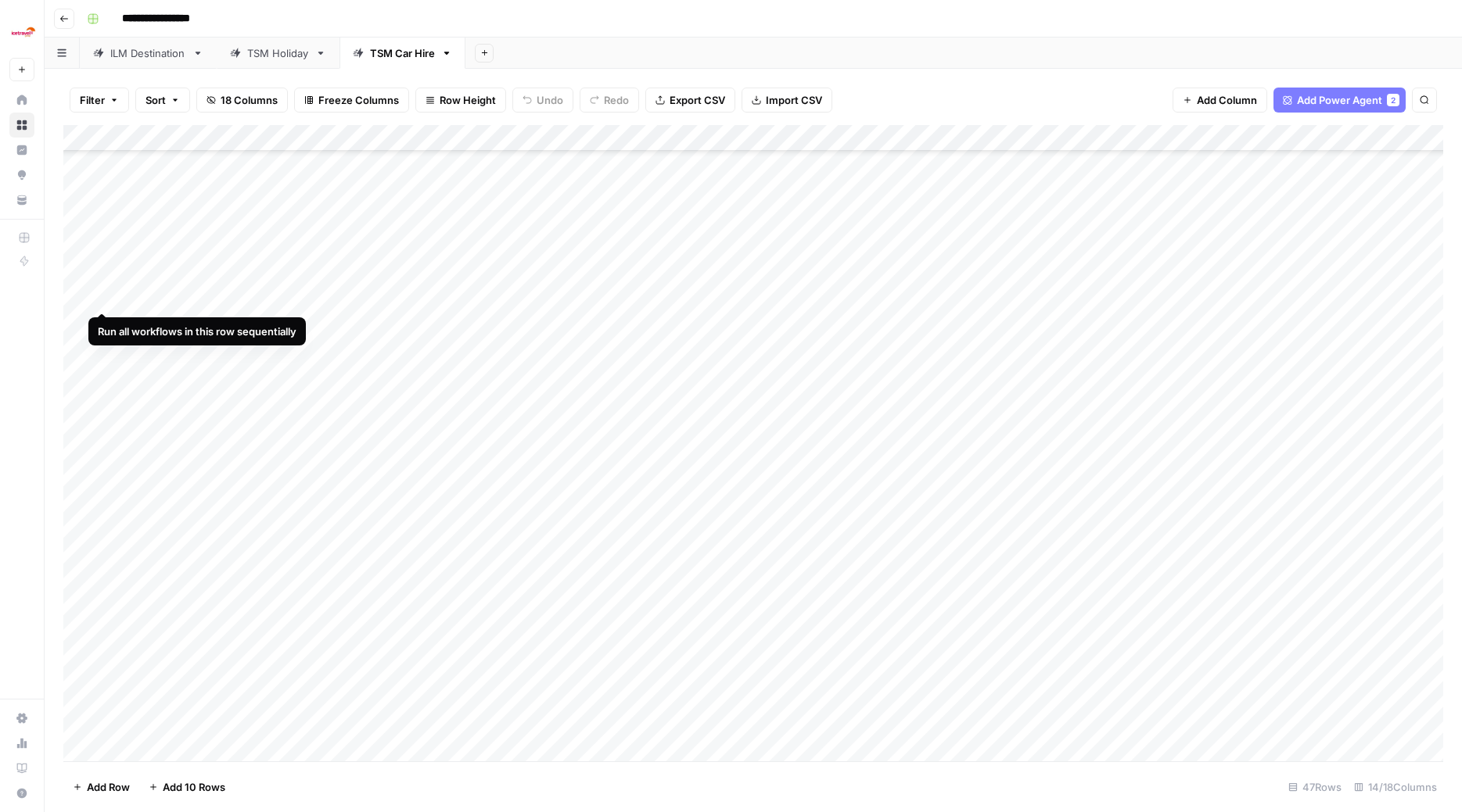
click at [103, 295] on div "Add Column" at bounding box center [753, 444] width 1380 height 639
click at [102, 321] on div "Add Column" at bounding box center [753, 444] width 1380 height 639
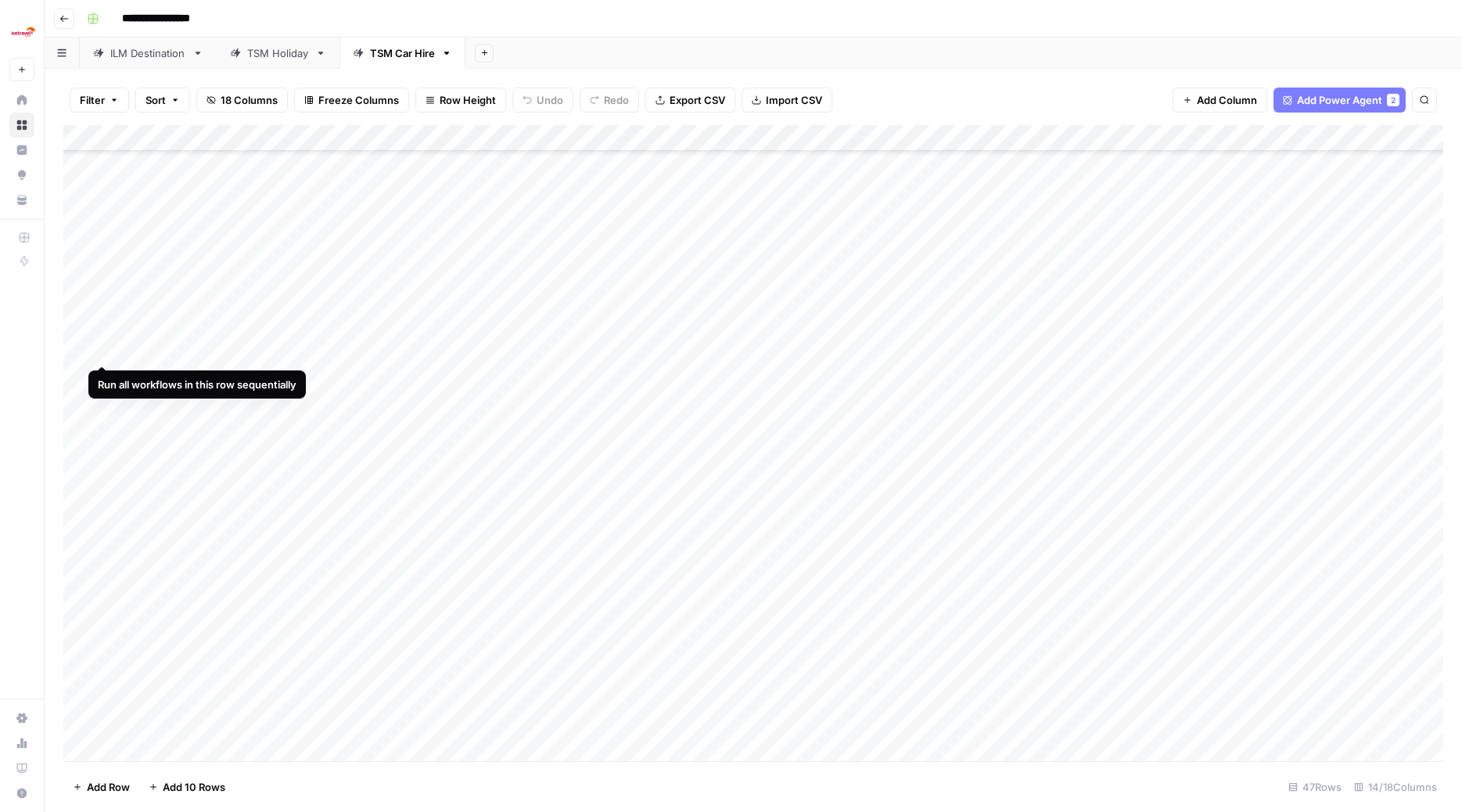
click at [101, 351] on div "Add Column" at bounding box center [753, 444] width 1380 height 639
click at [100, 379] on div "Add Column" at bounding box center [753, 444] width 1380 height 639
click at [100, 401] on div "Add Column" at bounding box center [753, 444] width 1380 height 639
click at [102, 431] on div "Add Column" at bounding box center [753, 444] width 1380 height 639
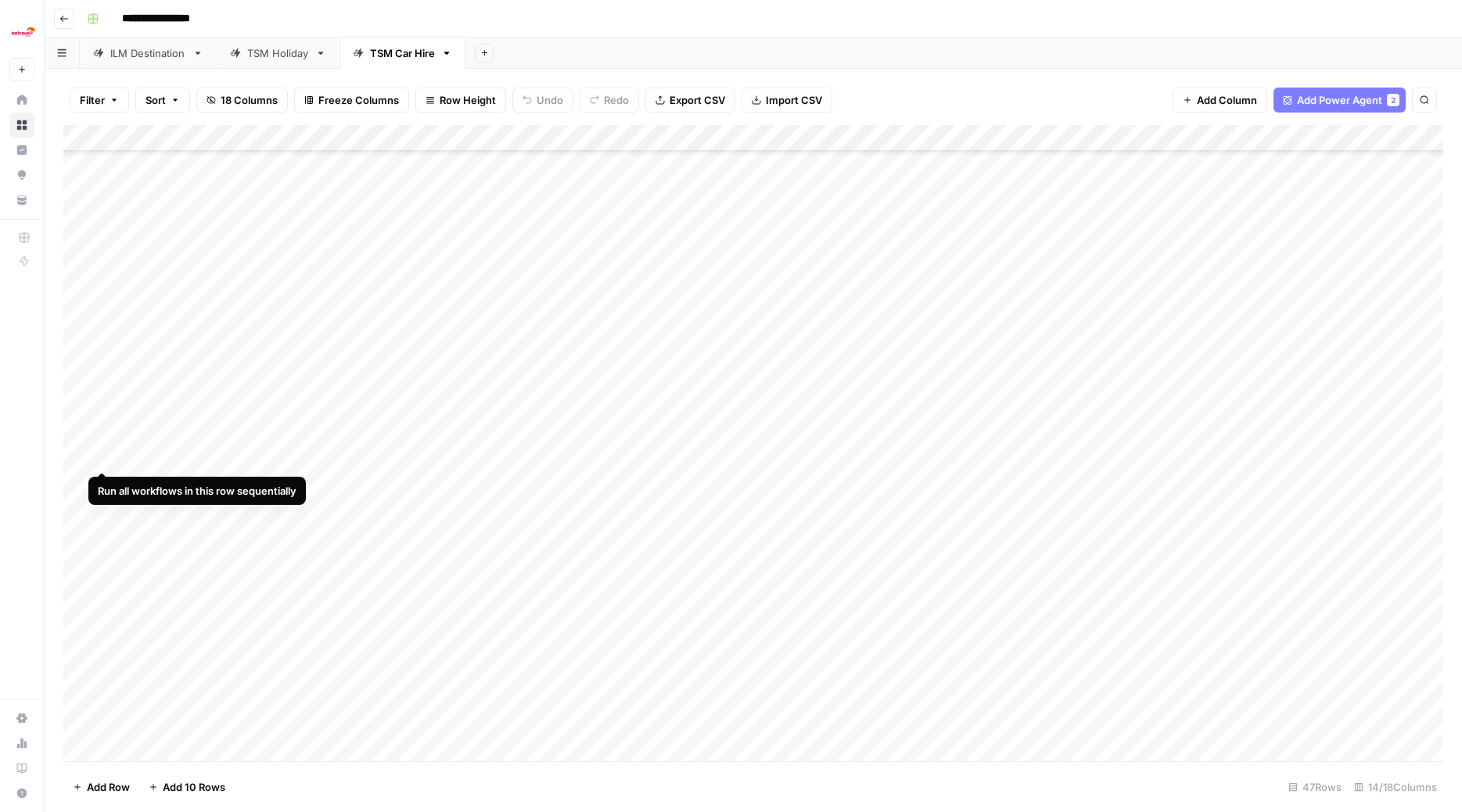
click at [100, 456] on div "Add Column" at bounding box center [753, 444] width 1380 height 639
click at [100, 481] on div "Add Column" at bounding box center [753, 444] width 1380 height 639
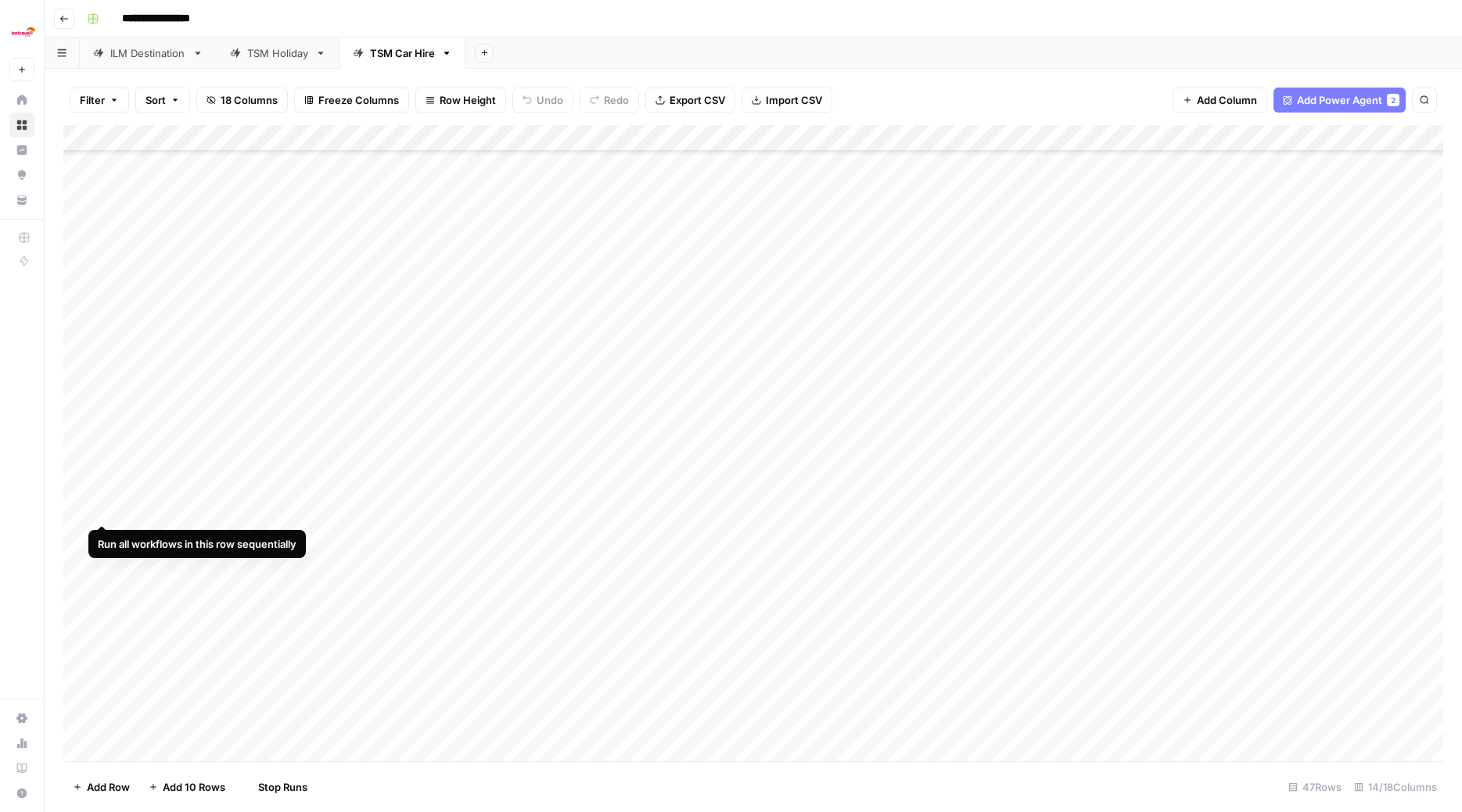
click at [100, 509] on div "Add Column" at bounding box center [753, 444] width 1380 height 639
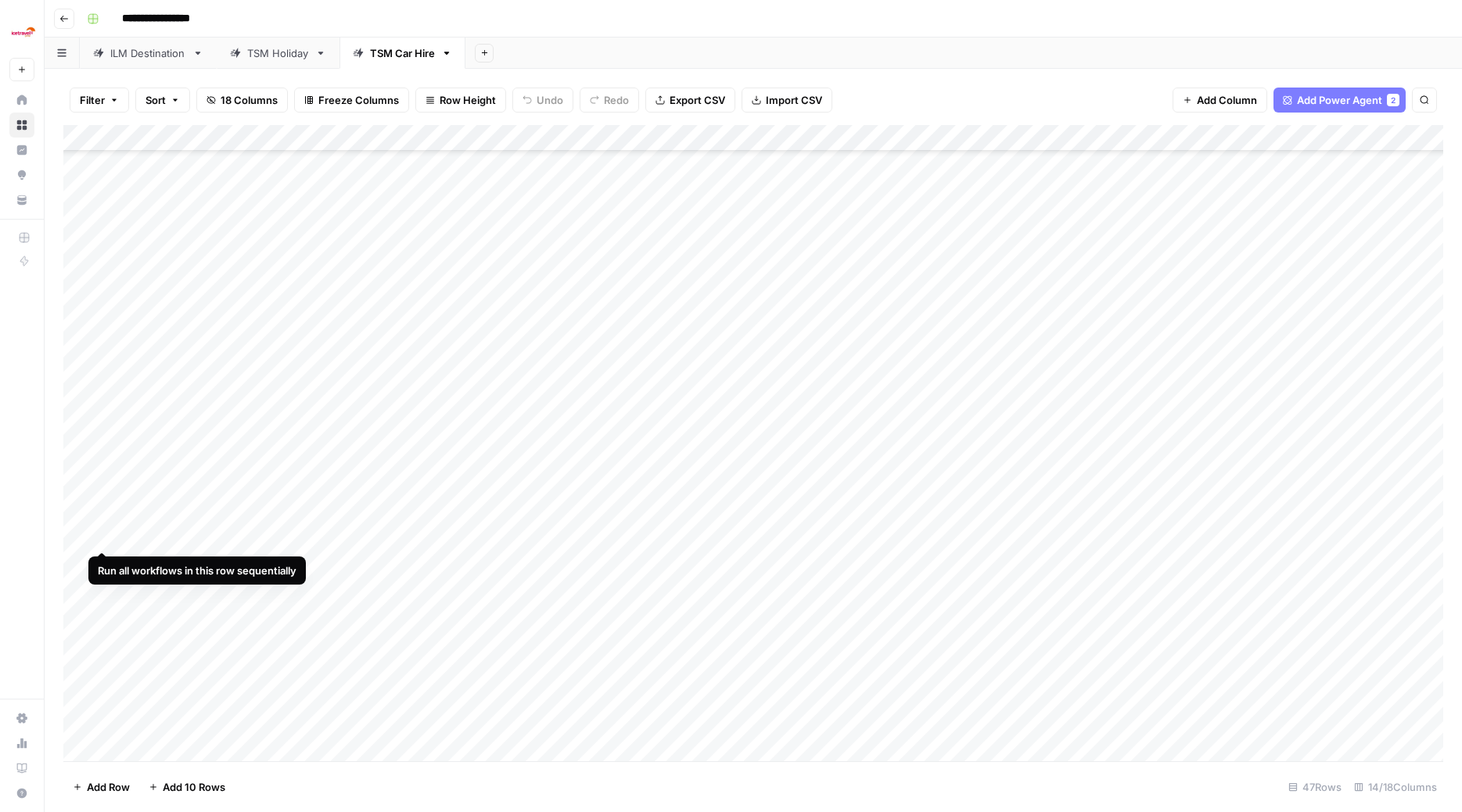
click at [101, 535] on div "Add Column" at bounding box center [753, 444] width 1380 height 639
click at [100, 558] on div "Add Column" at bounding box center [753, 444] width 1380 height 639
click at [99, 586] on div "Add Column" at bounding box center [753, 444] width 1380 height 639
click at [102, 614] on div "Add Column" at bounding box center [753, 444] width 1380 height 639
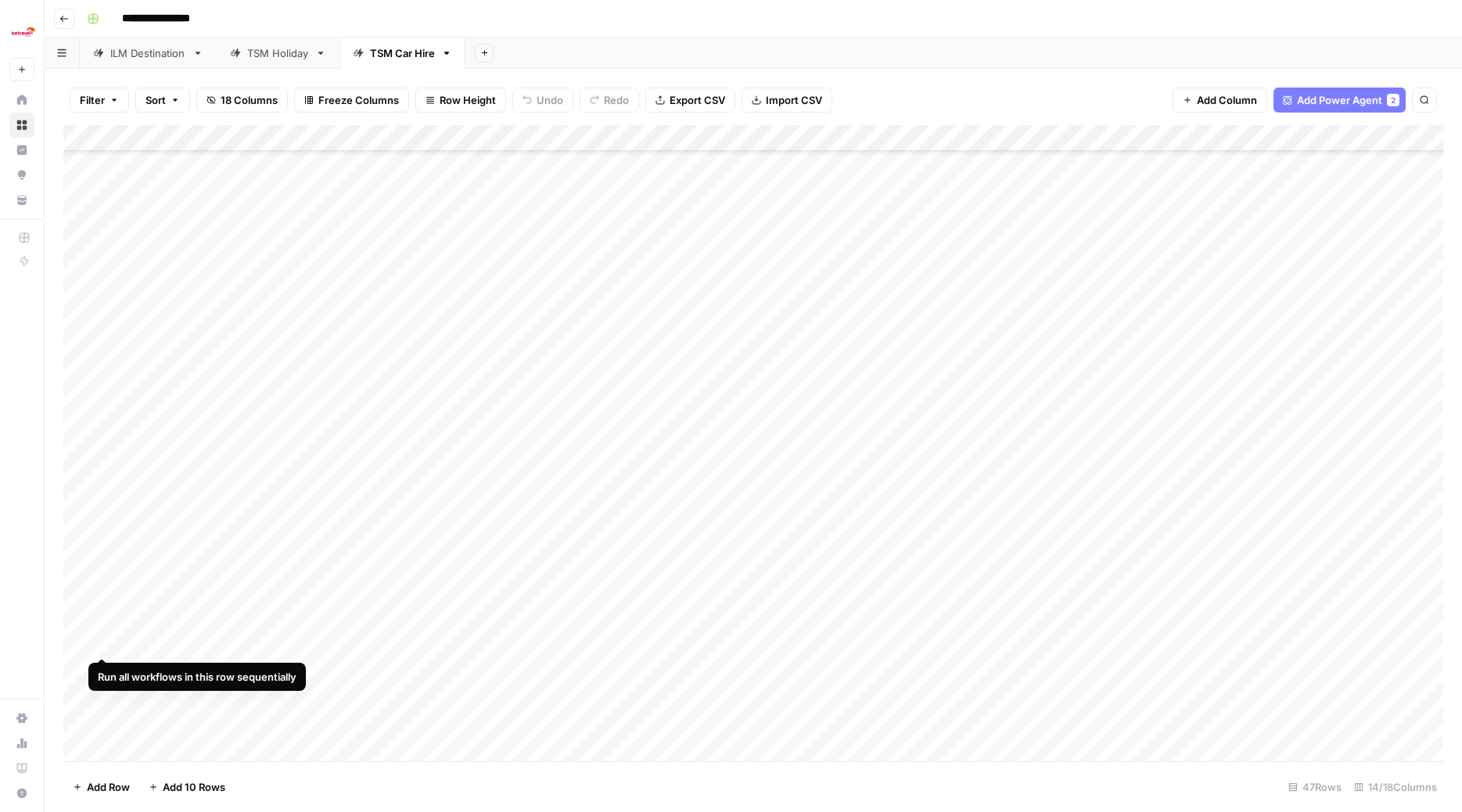
click at [101, 639] on div "Add Column" at bounding box center [753, 444] width 1380 height 639
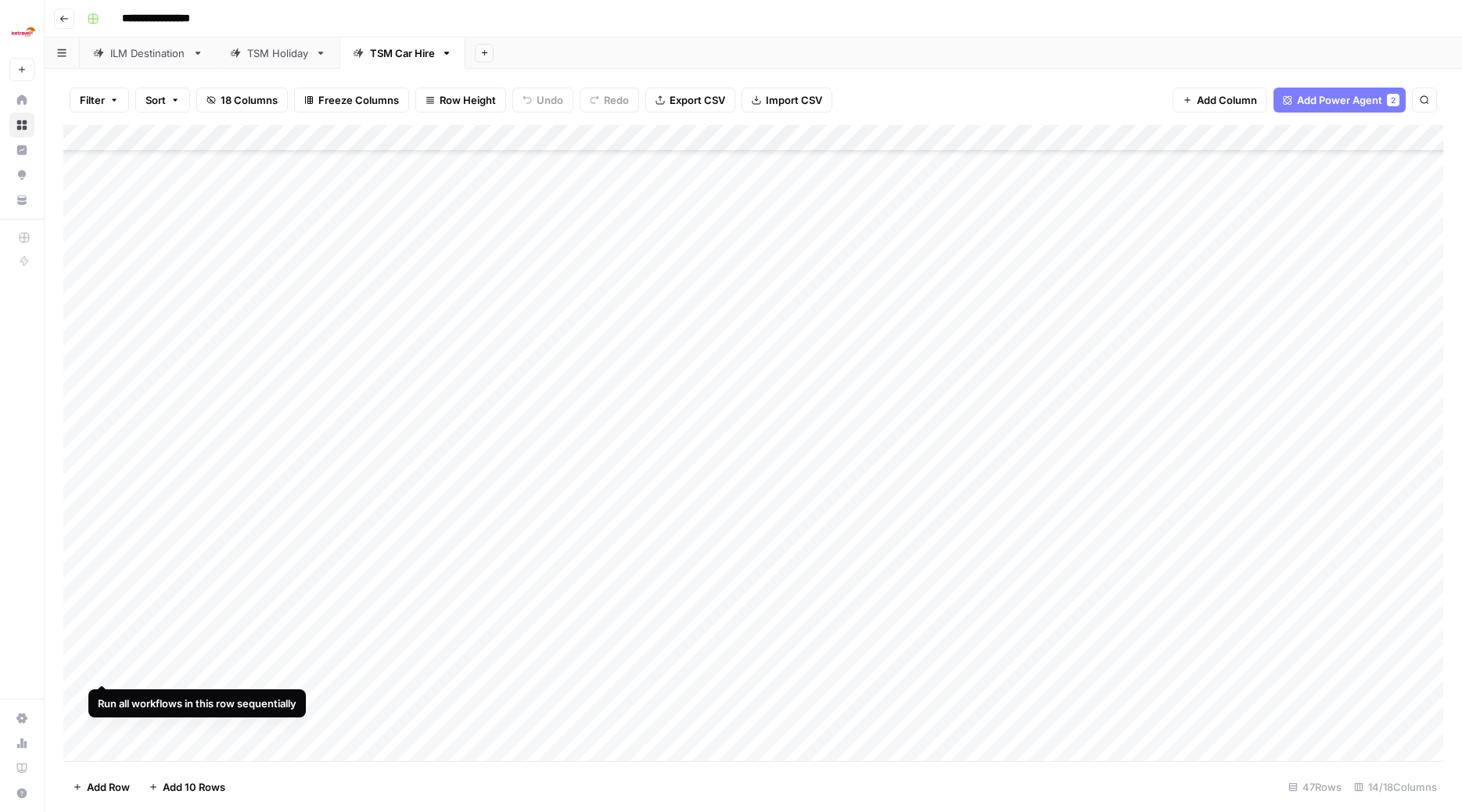
click at [99, 668] on div "Add Column" at bounding box center [753, 444] width 1380 height 639
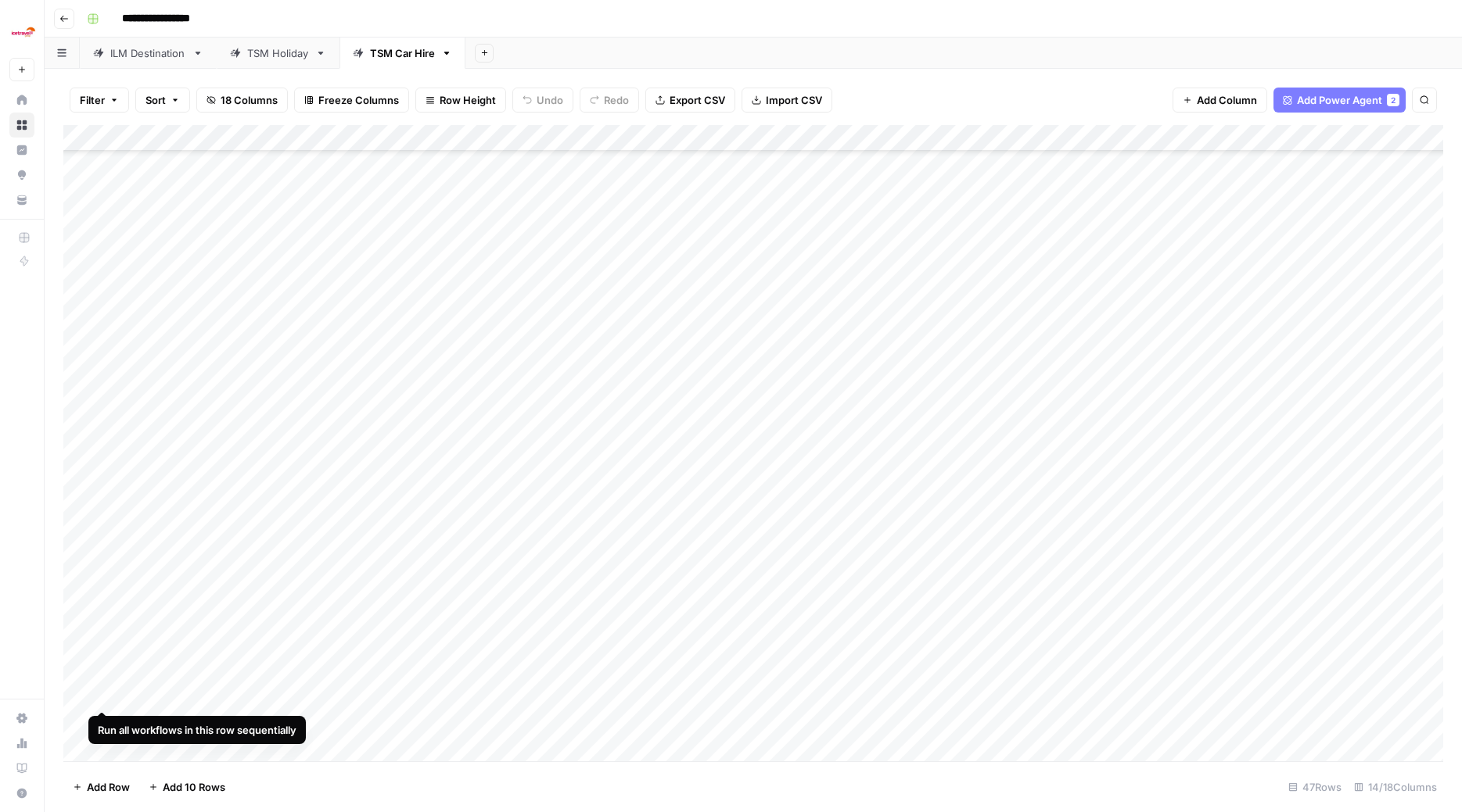
click at [97, 696] on div "Add Column" at bounding box center [753, 444] width 1380 height 639
click at [101, 726] on div "Add Column" at bounding box center [753, 444] width 1380 height 639
click at [277, 54] on div "TSM Holiday" at bounding box center [278, 52] width 62 height 15
click at [405, 56] on div "TSM Car Hire" at bounding box center [403, 52] width 65 height 15
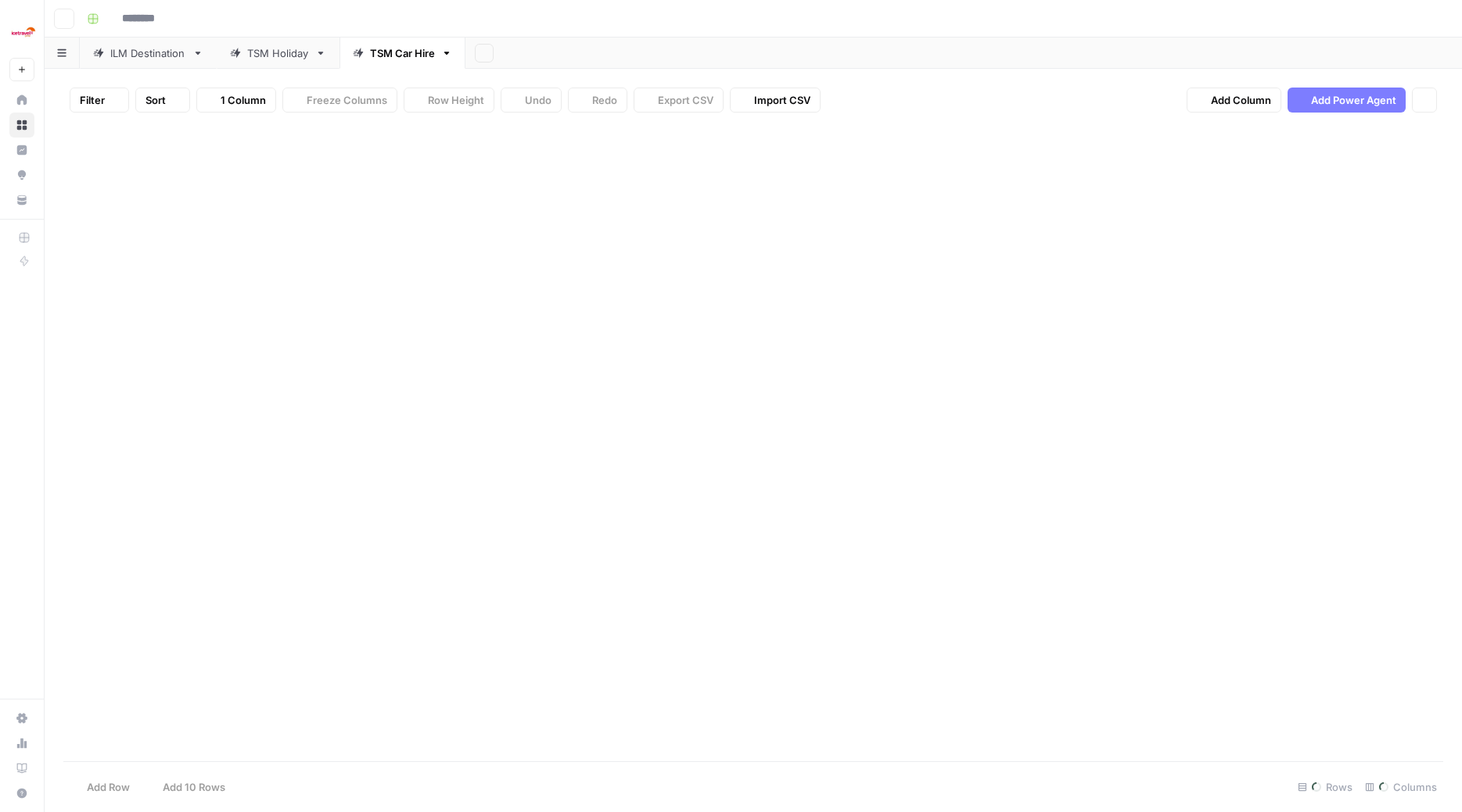
type input "**********"
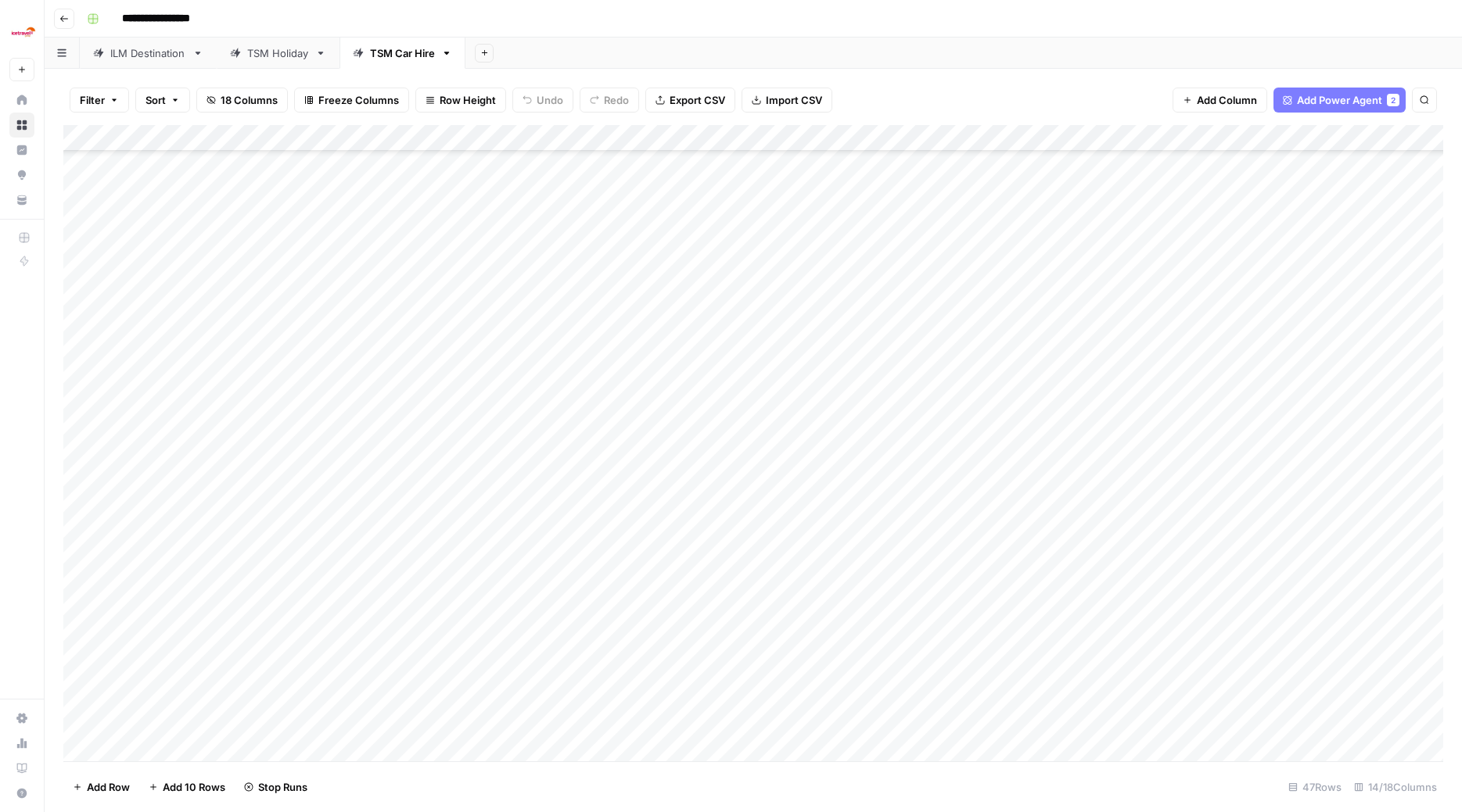
scroll to position [5, 0]
click at [279, 53] on div "TSM Holiday" at bounding box center [278, 52] width 62 height 15
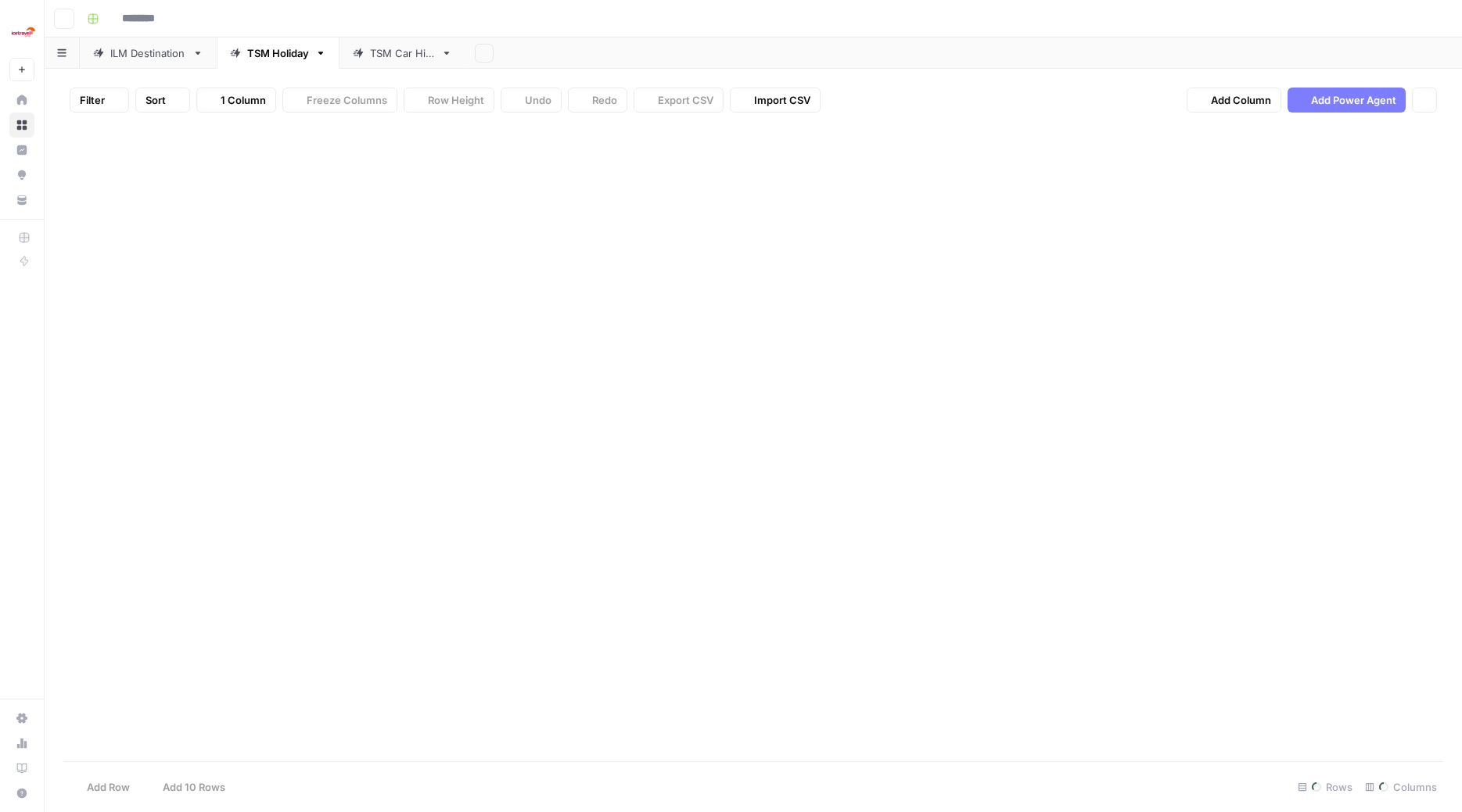
type input "**********"
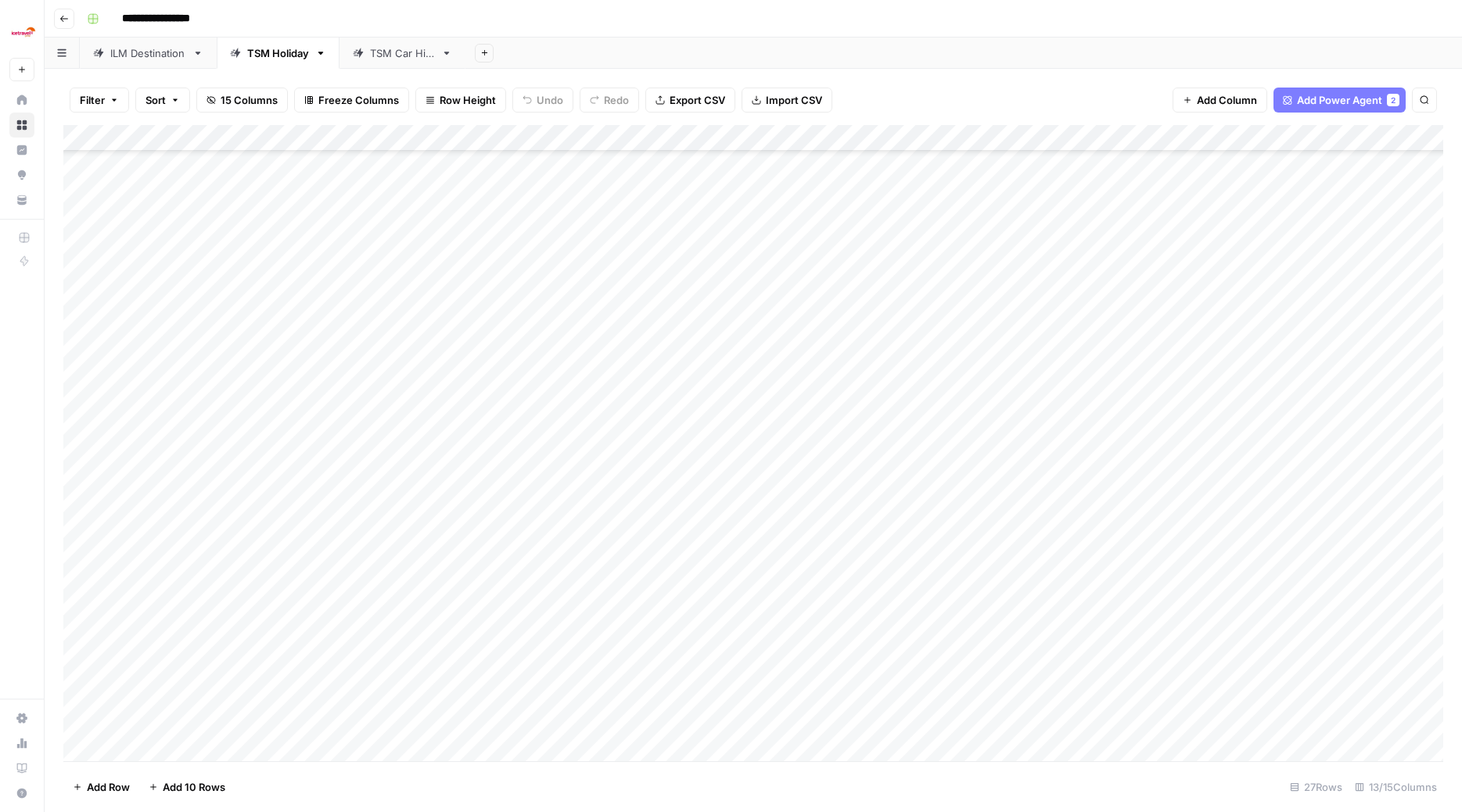
scroll to position [130, 0]
click at [394, 59] on div "TSM Car Hire" at bounding box center [403, 52] width 65 height 15
click at [265, 60] on div "TSM Holiday" at bounding box center [278, 52] width 62 height 15
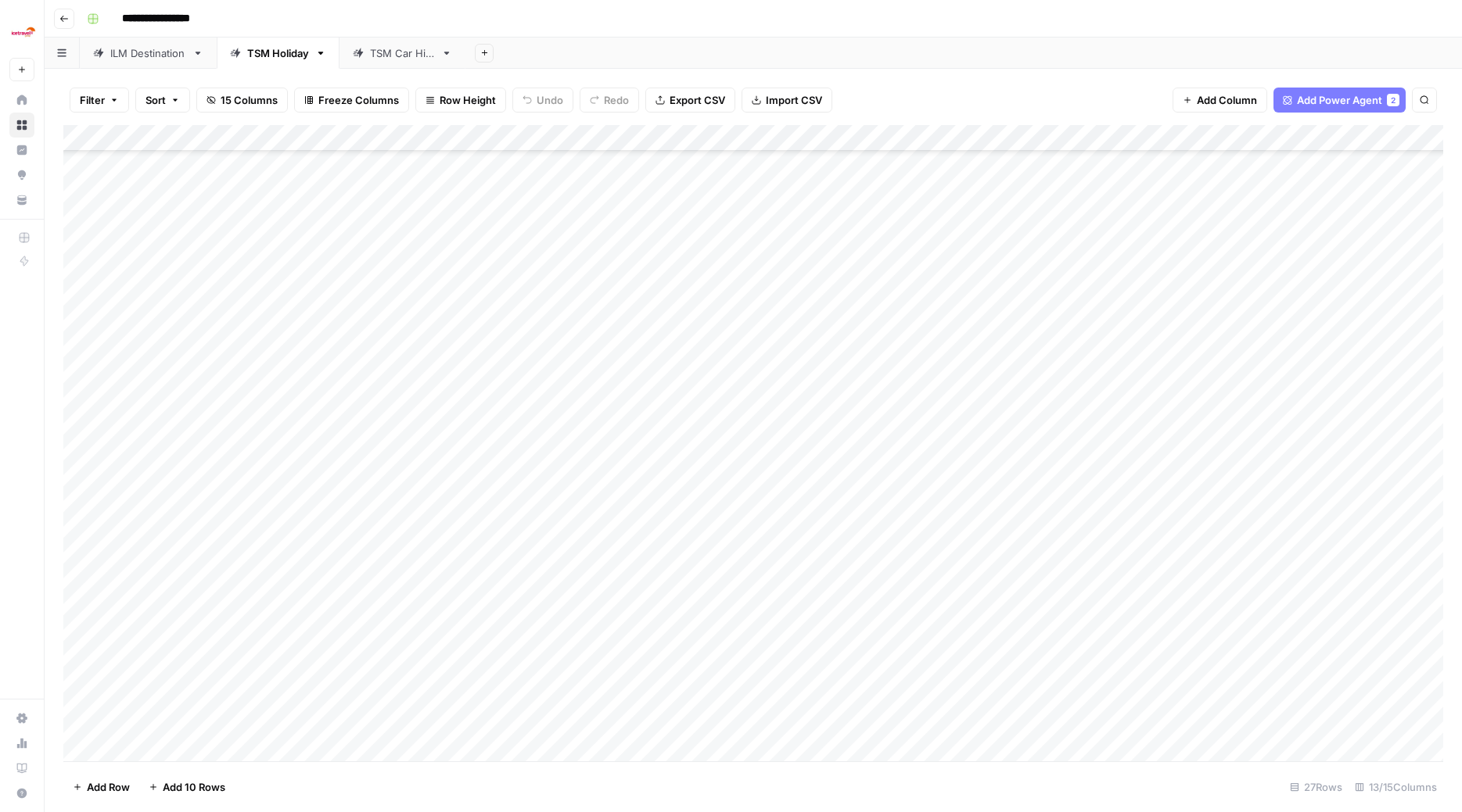
click at [785, 96] on span "Import CSV" at bounding box center [794, 99] width 56 height 15
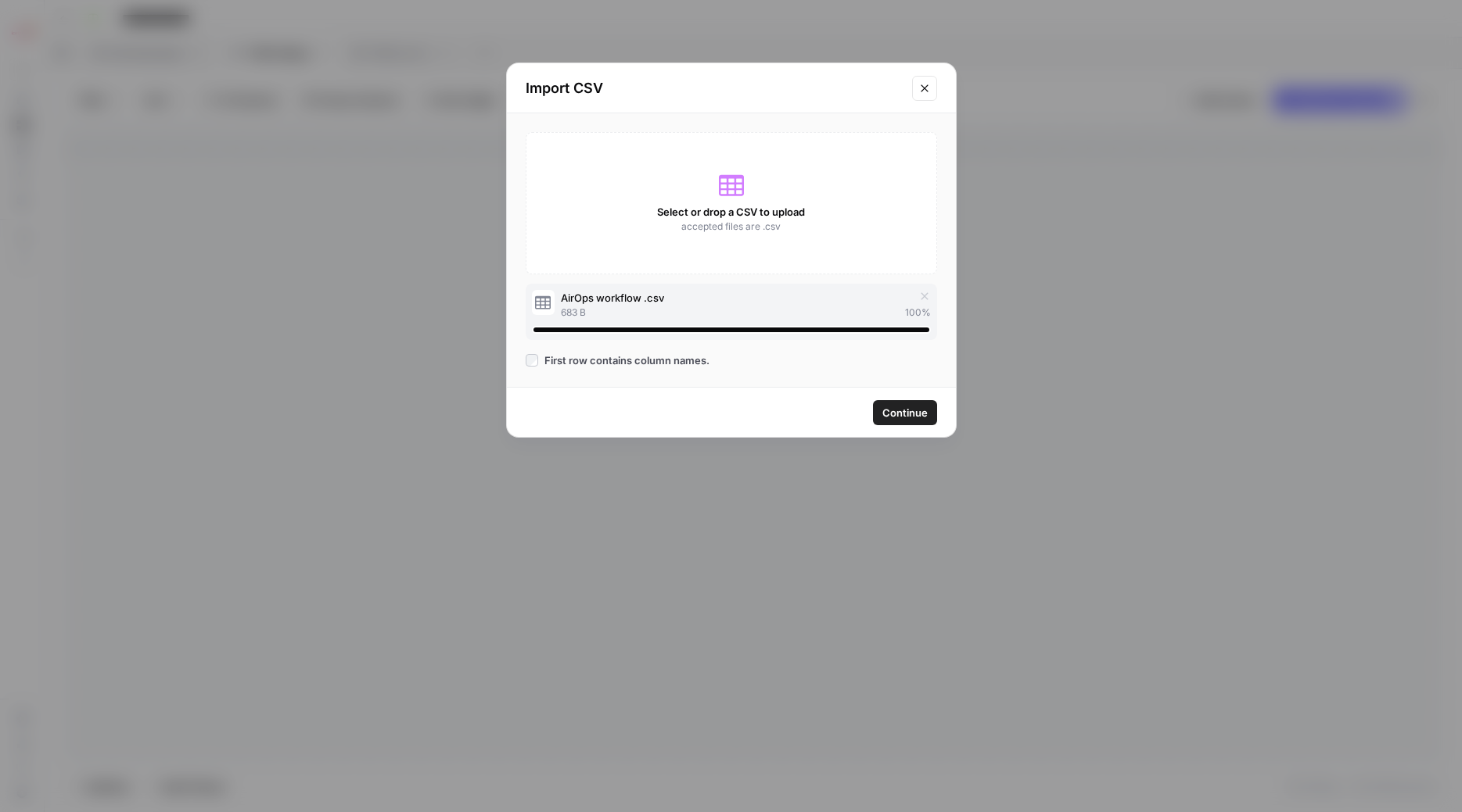
click at [904, 411] on span "Continue" at bounding box center [905, 412] width 45 height 15
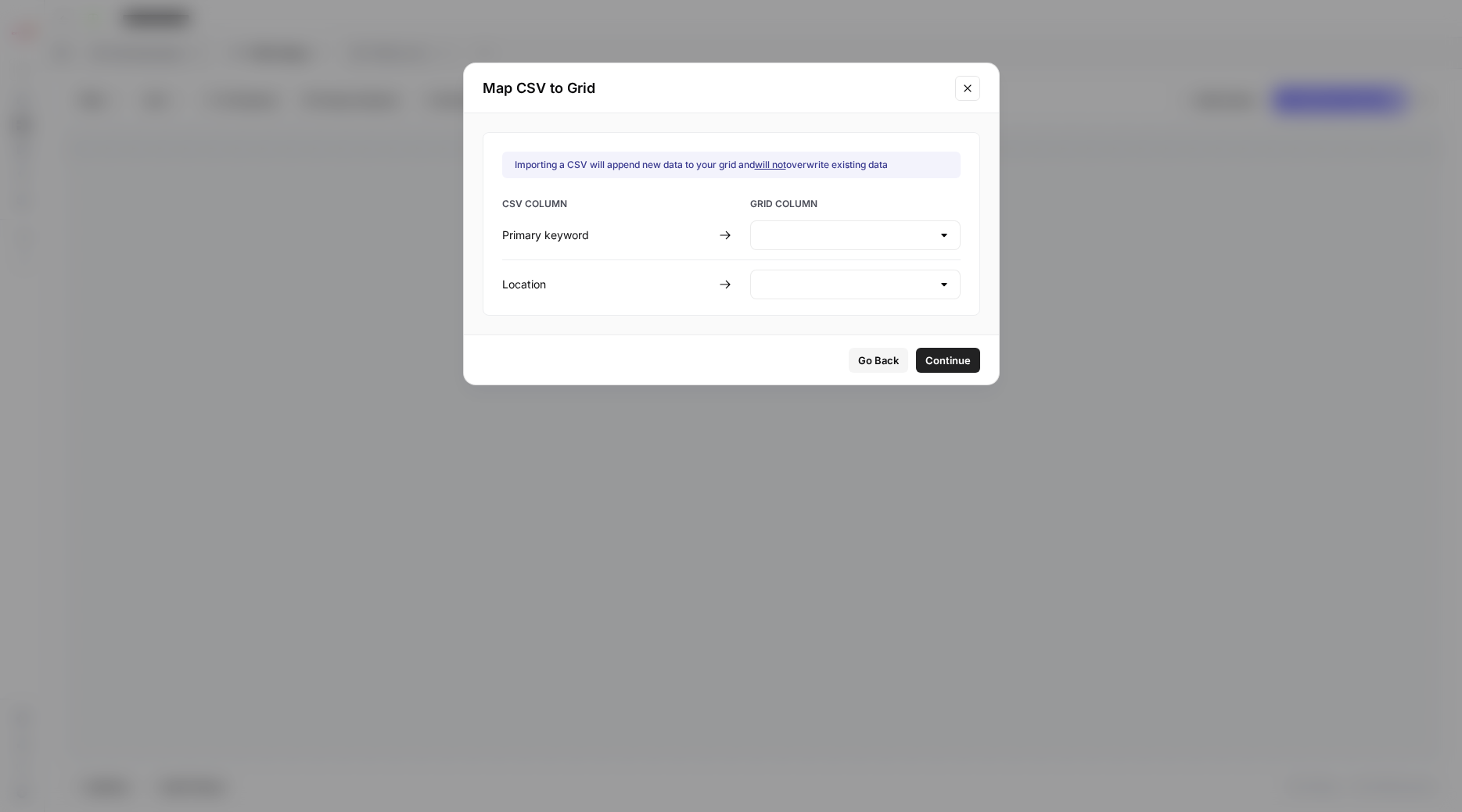
type input "Create new column"
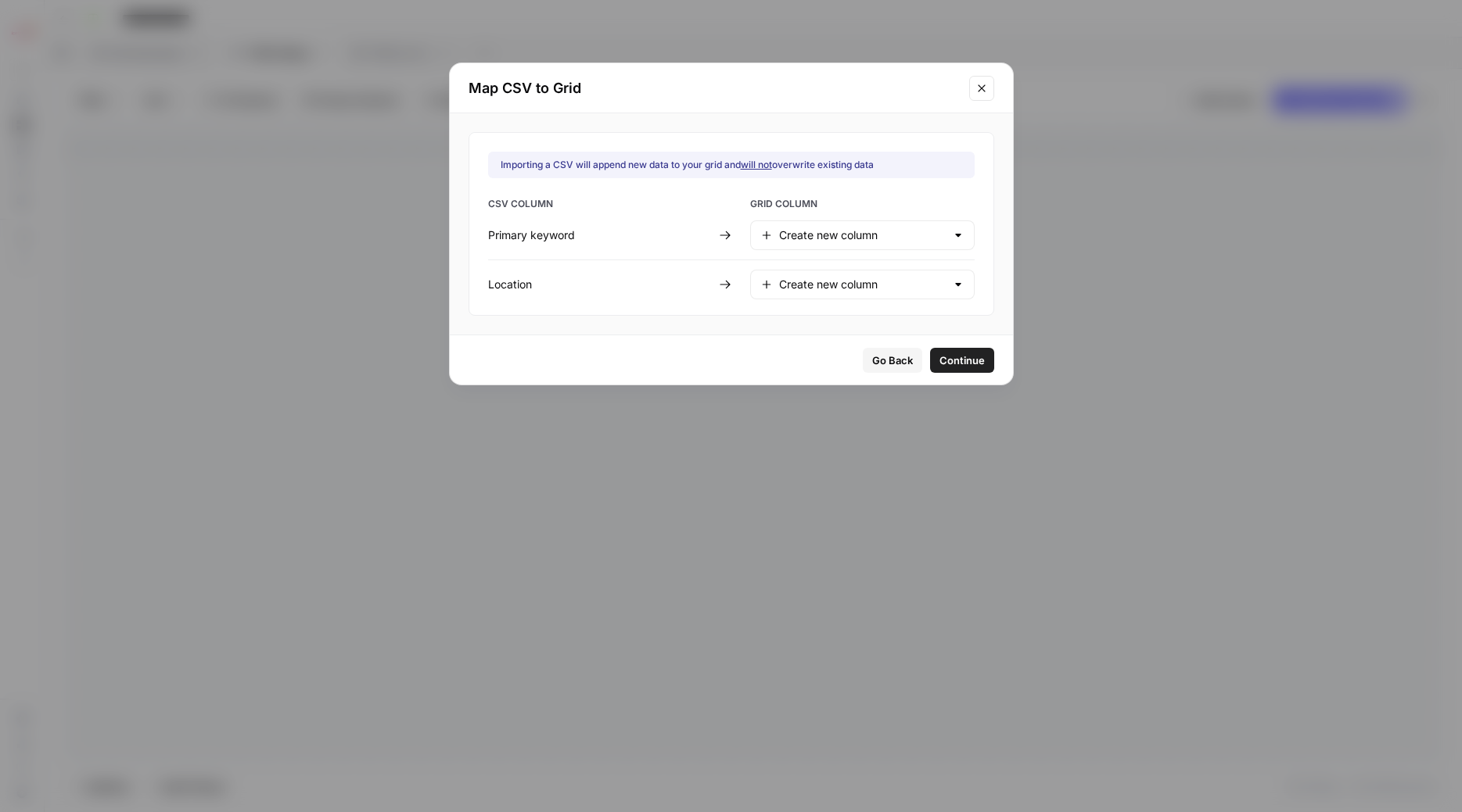
click at [952, 234] on div at bounding box center [958, 235] width 13 height 15
click at [870, 270] on span "Primary Keyword" at bounding box center [859, 274] width 157 height 15
type input "Primary Keyword"
click at [952, 288] on div at bounding box center [958, 284] width 13 height 15
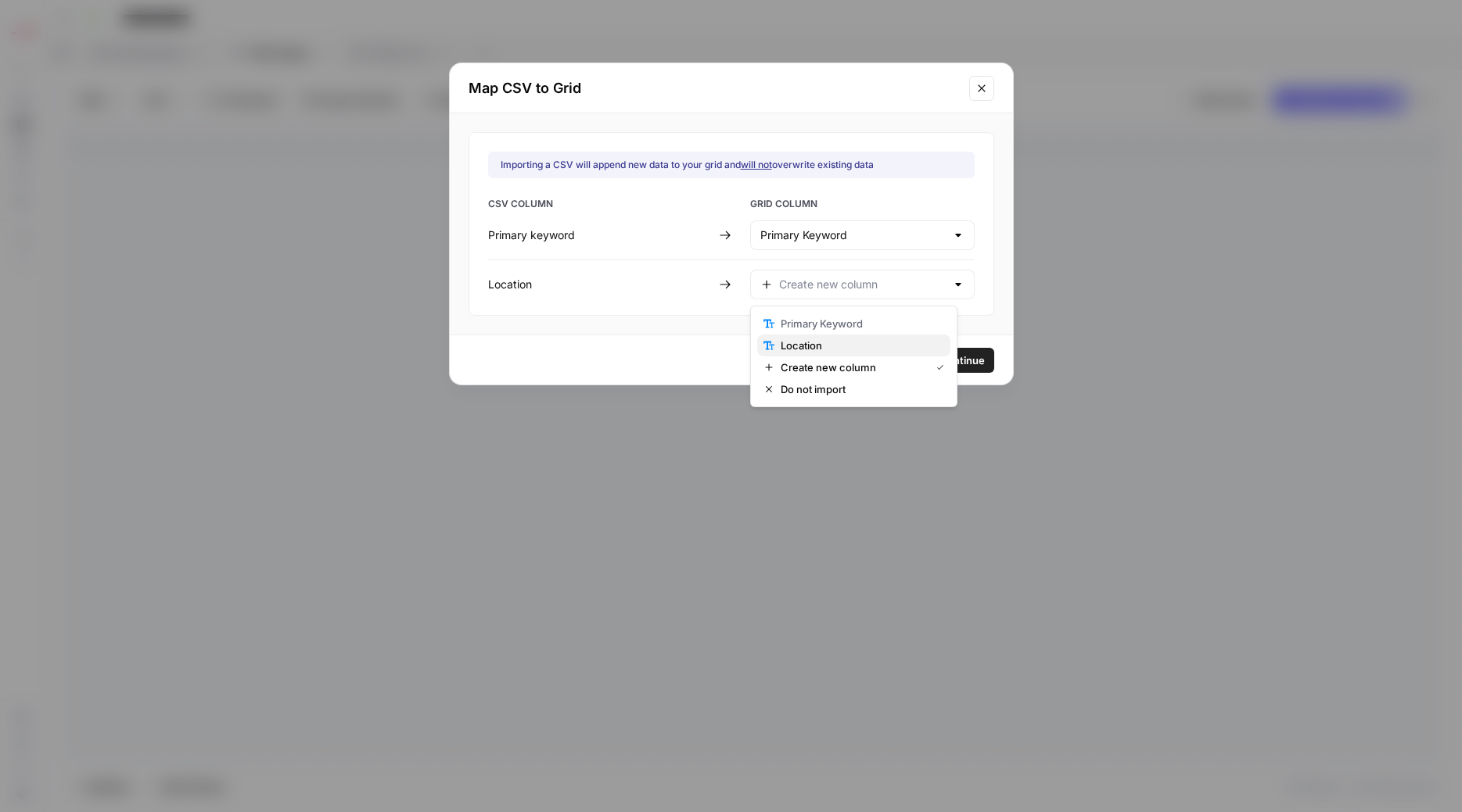
click at [795, 349] on span "Location" at bounding box center [859, 345] width 157 height 15
type input "Location"
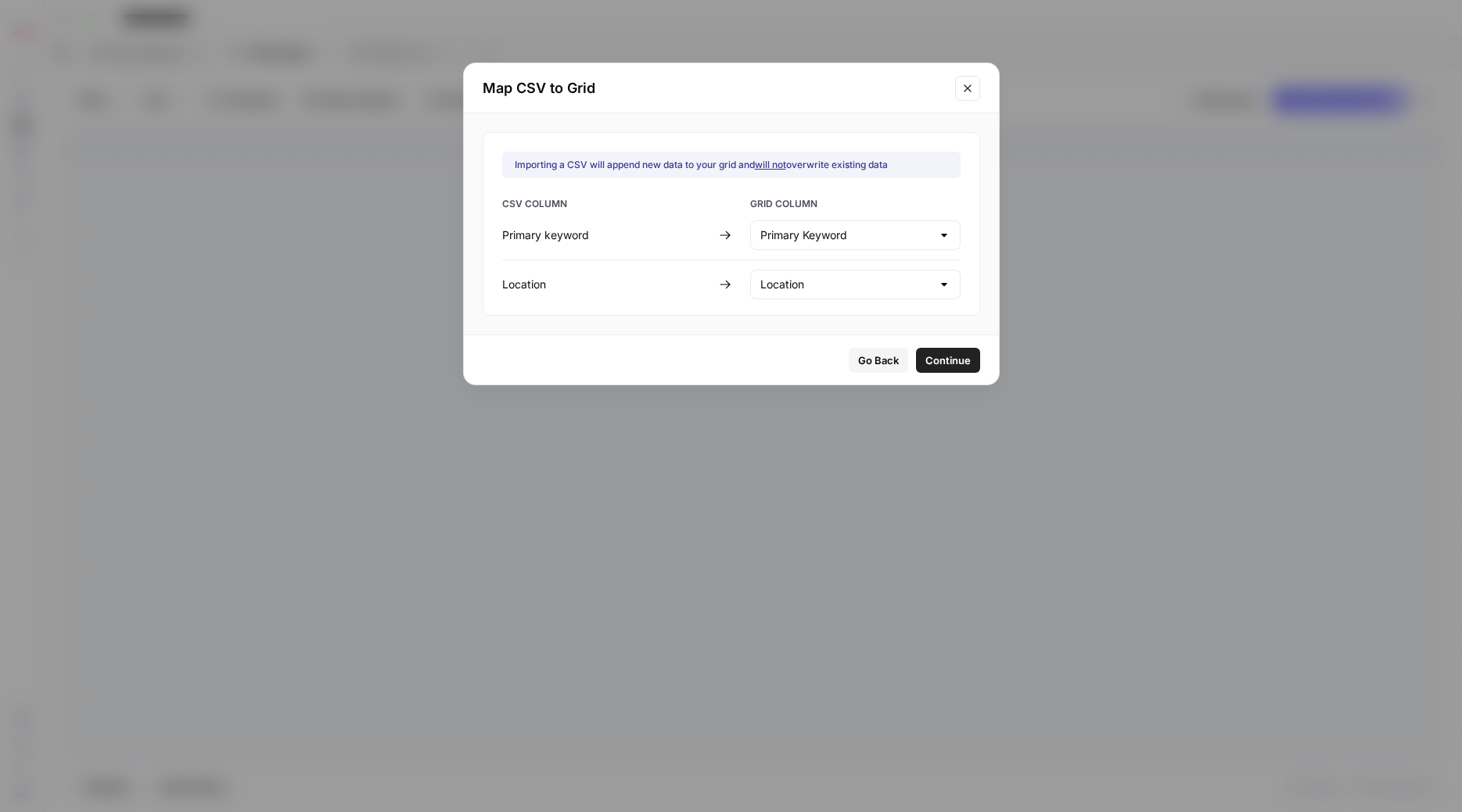
click at [926, 359] on span "Continue" at bounding box center [948, 360] width 45 height 15
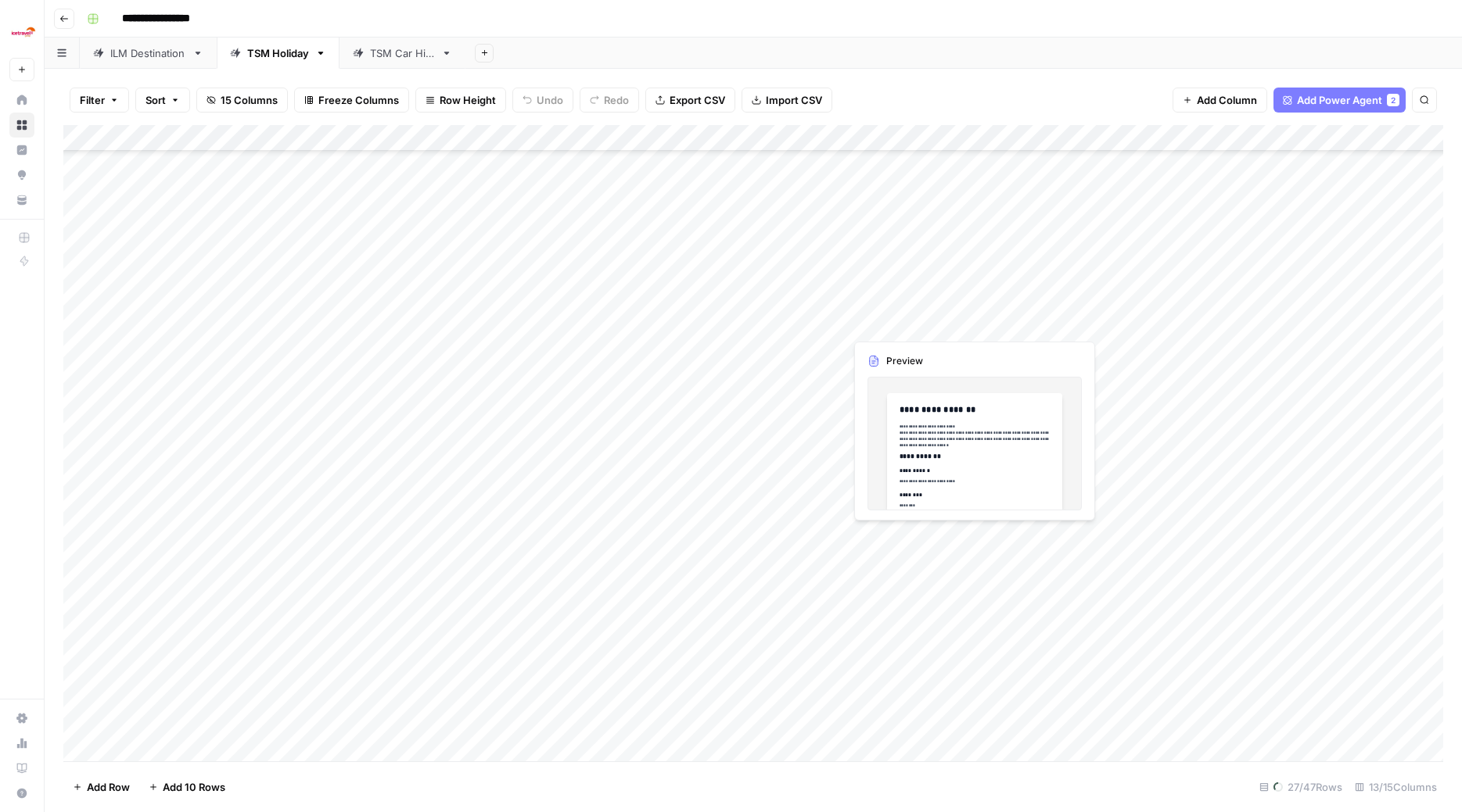
scroll to position [662, 0]
click at [101, 212] on div "Add Column" at bounding box center [753, 444] width 1380 height 639
click at [101, 243] on div "Add Column" at bounding box center [753, 444] width 1380 height 639
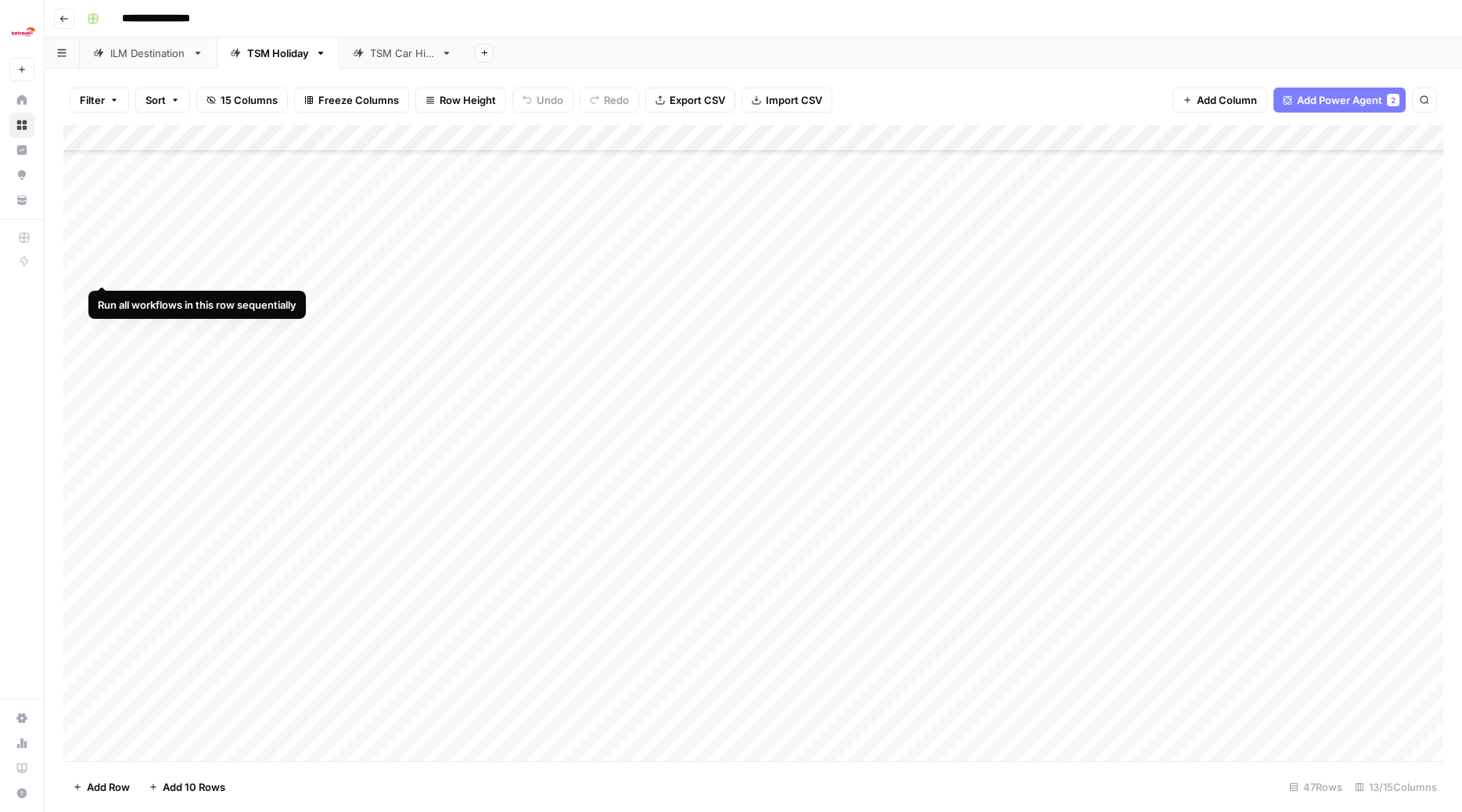
click at [101, 269] on div "Add Column" at bounding box center [753, 444] width 1380 height 639
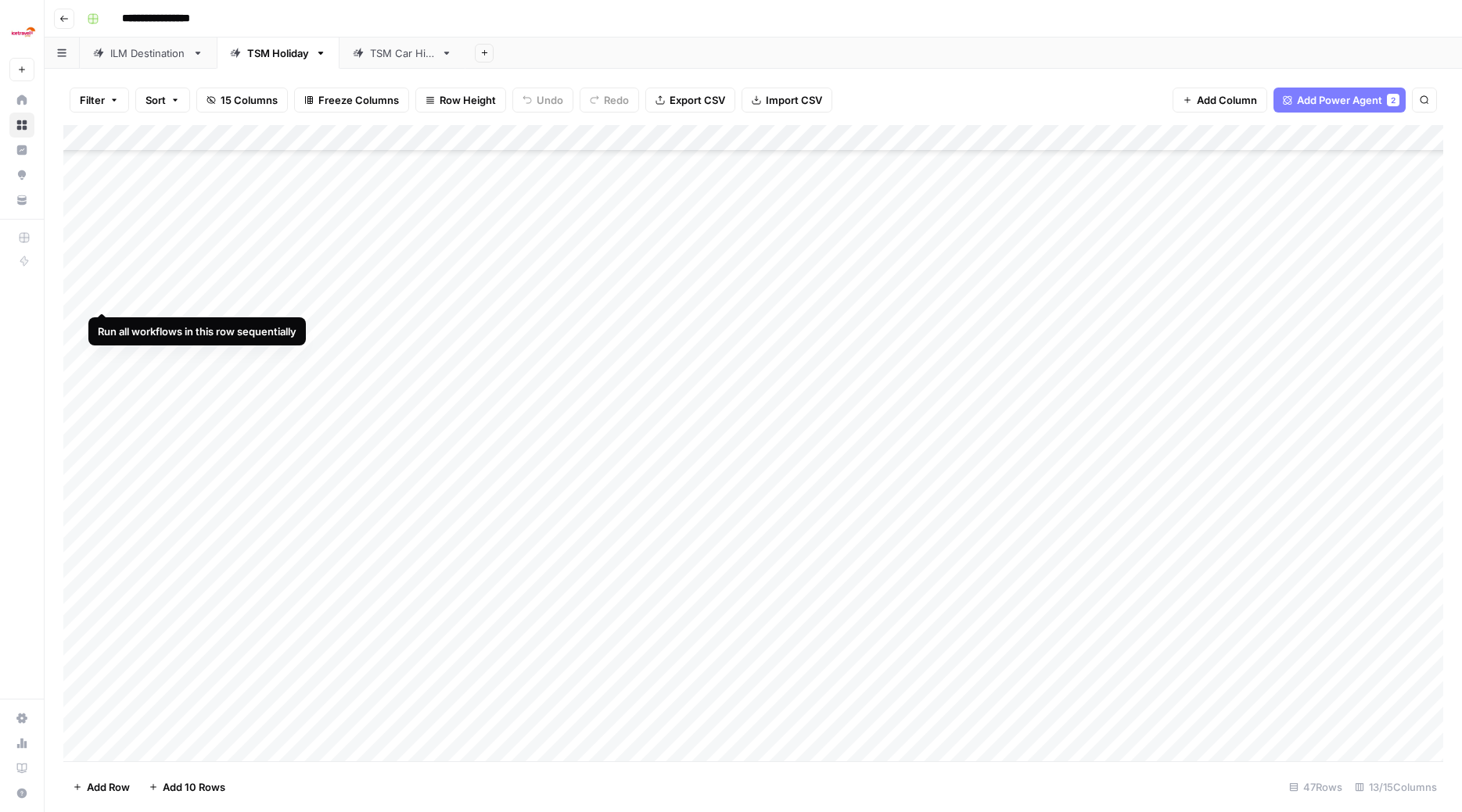
click at [103, 292] on div "Add Column" at bounding box center [753, 444] width 1380 height 639
click at [100, 326] on div "Add Column" at bounding box center [753, 444] width 1380 height 639
click at [100, 349] on div "Add Column" at bounding box center [753, 444] width 1380 height 639
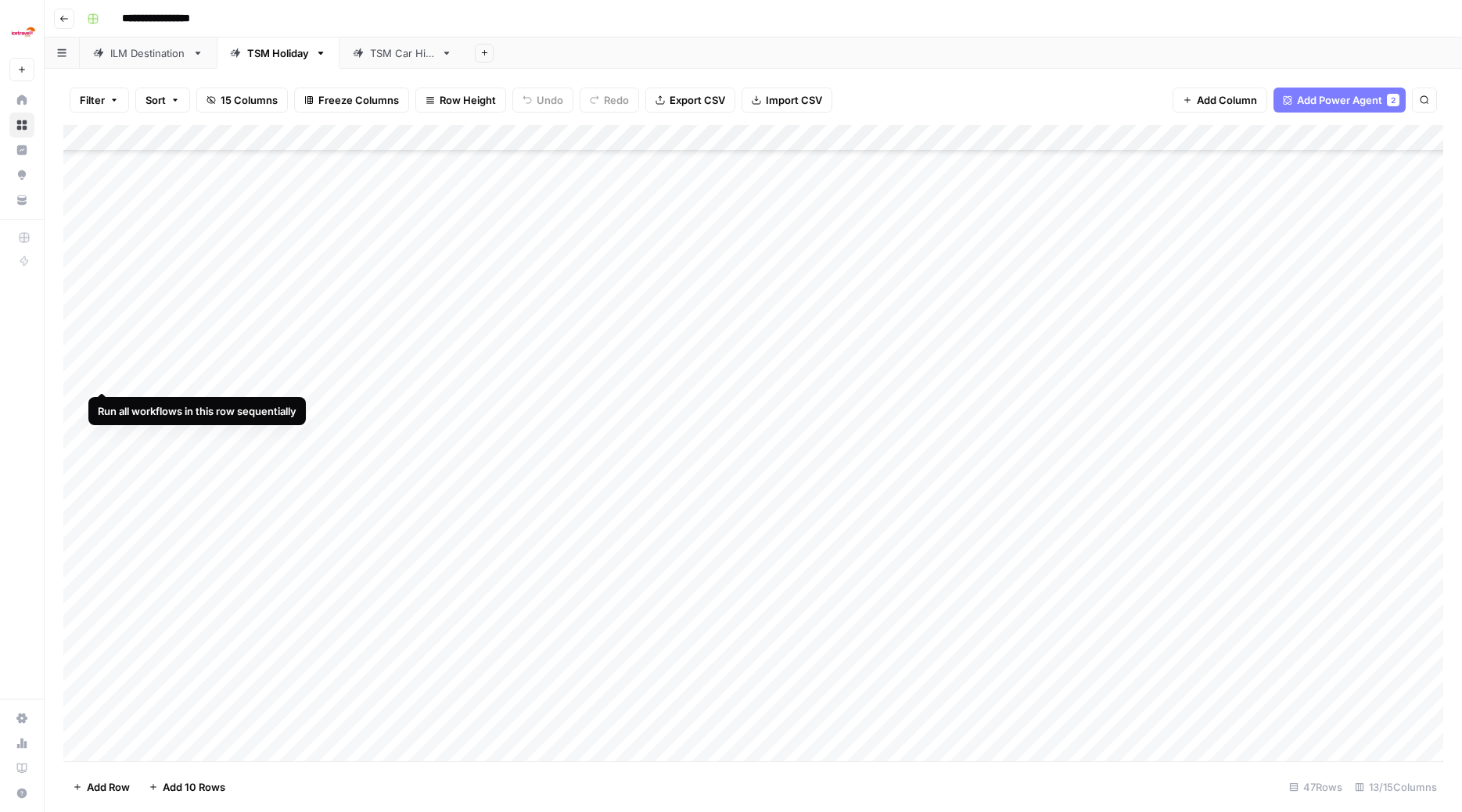
click at [101, 375] on div "Add Column" at bounding box center [753, 444] width 1380 height 639
click at [102, 404] on div "Add Column" at bounding box center [753, 444] width 1380 height 639
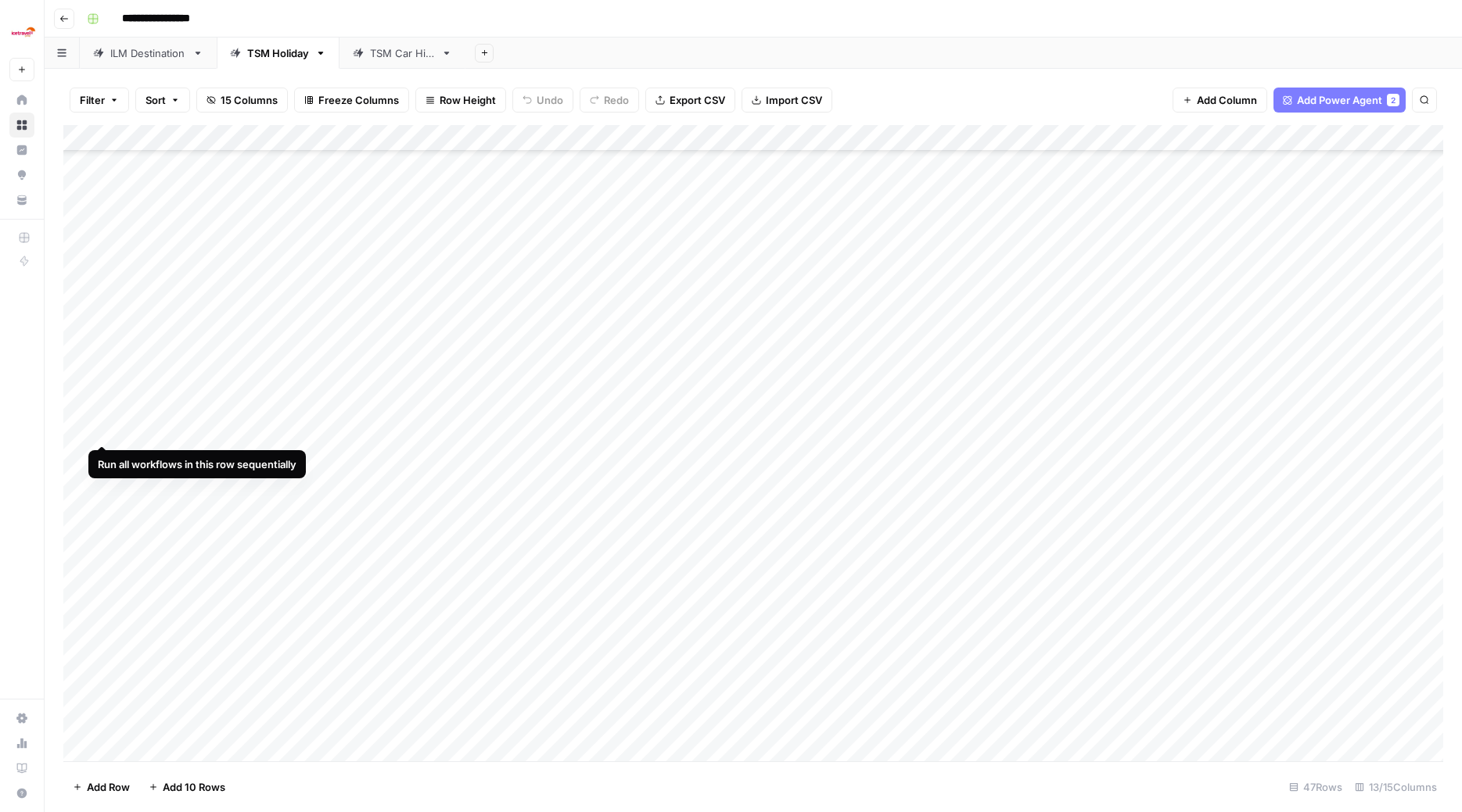
click at [102, 428] on div "Add Column" at bounding box center [753, 444] width 1380 height 639
click at [101, 458] on div "Add Column" at bounding box center [753, 444] width 1380 height 639
click at [101, 477] on div "Add Column" at bounding box center [753, 444] width 1380 height 639
click at [101, 510] on div "Add Column" at bounding box center [753, 444] width 1380 height 639
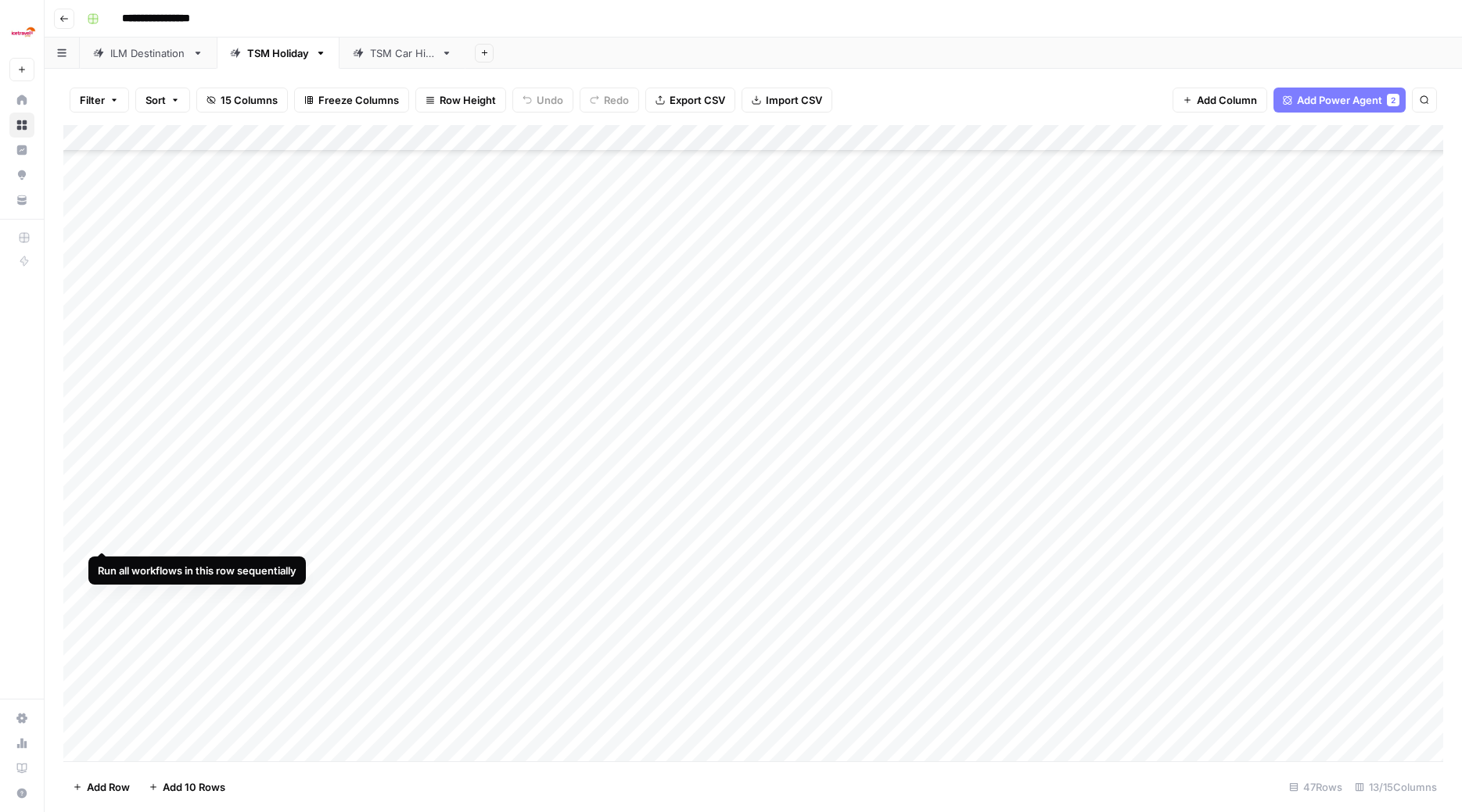
click at [100, 534] on div "Add Column" at bounding box center [753, 444] width 1380 height 639
click at [106, 564] on div "Add Column" at bounding box center [753, 444] width 1380 height 639
click at [101, 590] on div "Add Column" at bounding box center [753, 444] width 1380 height 639
click at [103, 614] on div "Add Column" at bounding box center [753, 444] width 1380 height 639
click at [104, 646] on div "Add Column" at bounding box center [753, 444] width 1380 height 639
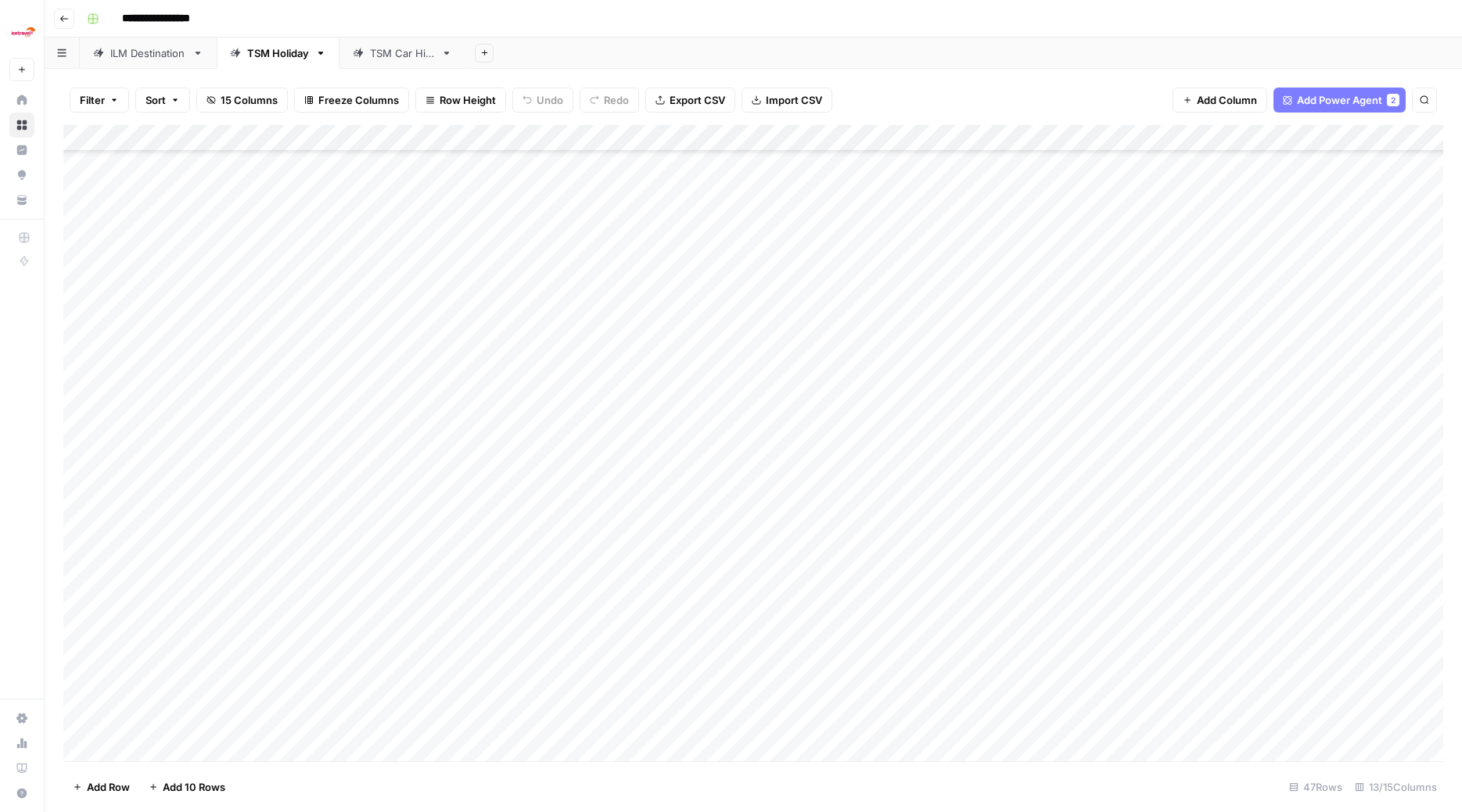
click at [101, 671] on div "Add Column" at bounding box center [753, 444] width 1380 height 639
click at [100, 696] on div "Add Column" at bounding box center [753, 444] width 1380 height 639
drag, startPoint x: 101, startPoint y: 724, endPoint x: 136, endPoint y: 653, distance: 79.2
click at [101, 723] on div "Add Column" at bounding box center [753, 444] width 1380 height 639
click at [1041, 451] on div "Add Column" at bounding box center [753, 444] width 1380 height 639
